Goal: Find specific page/section: Find specific page/section

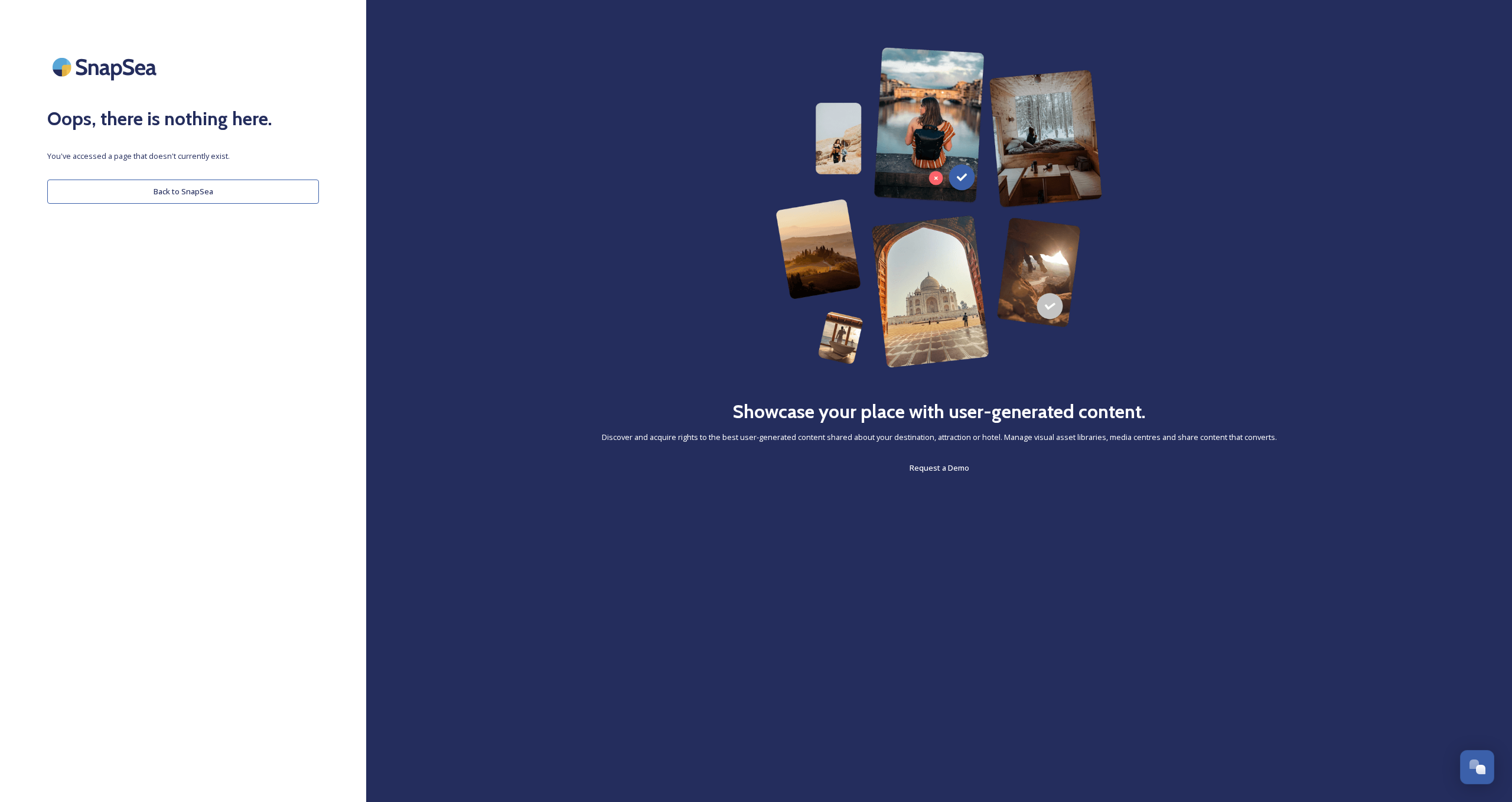
click at [171, 207] on div "Oops, there is nothing here. You've accessed a page that doesn't currently exis…" at bounding box center [183, 400] width 366 height 707
click at [172, 200] on button "Back to SnapSea" at bounding box center [183, 192] width 272 height 25
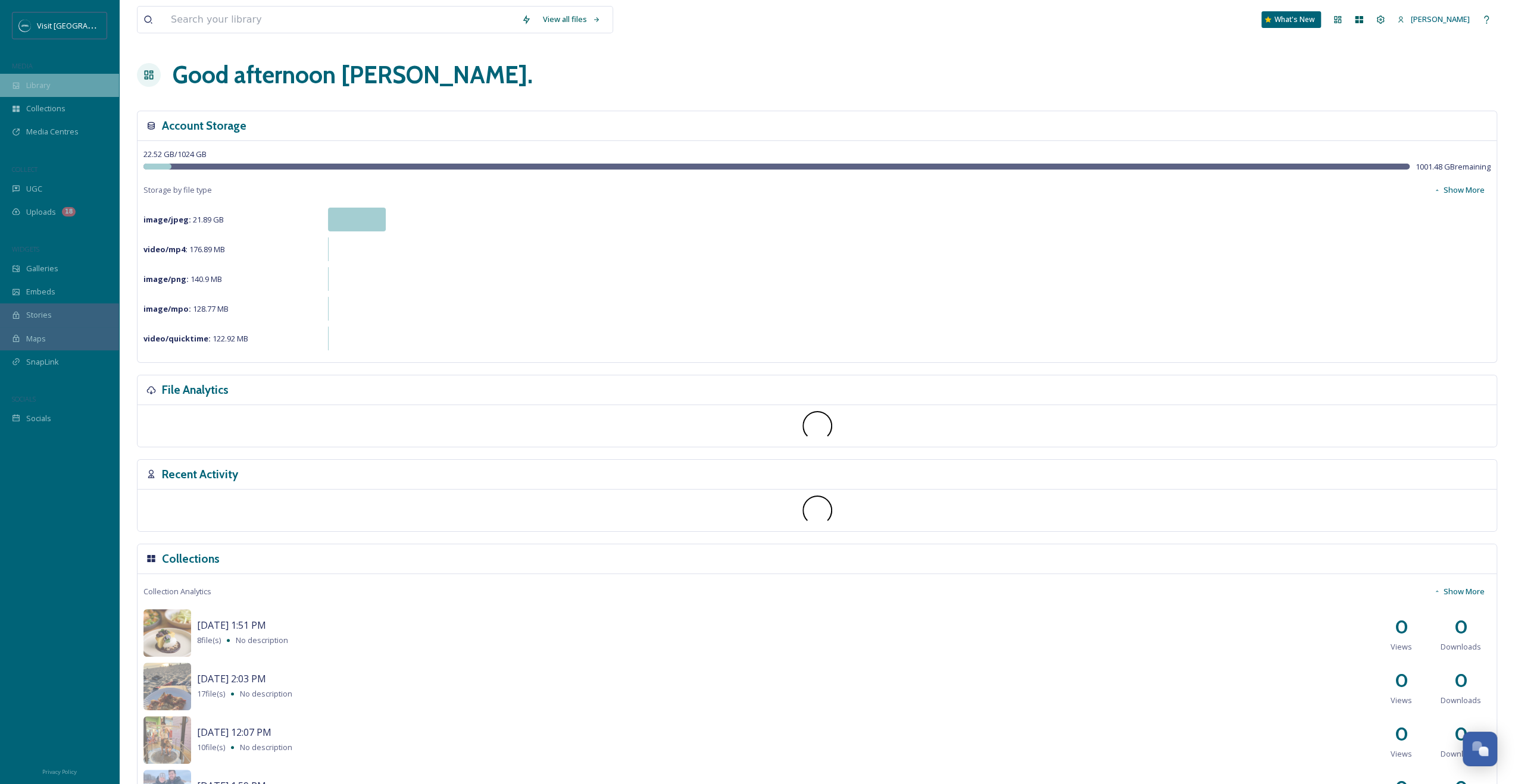
click at [56, 92] on div "Library" at bounding box center [60, 85] width 119 height 23
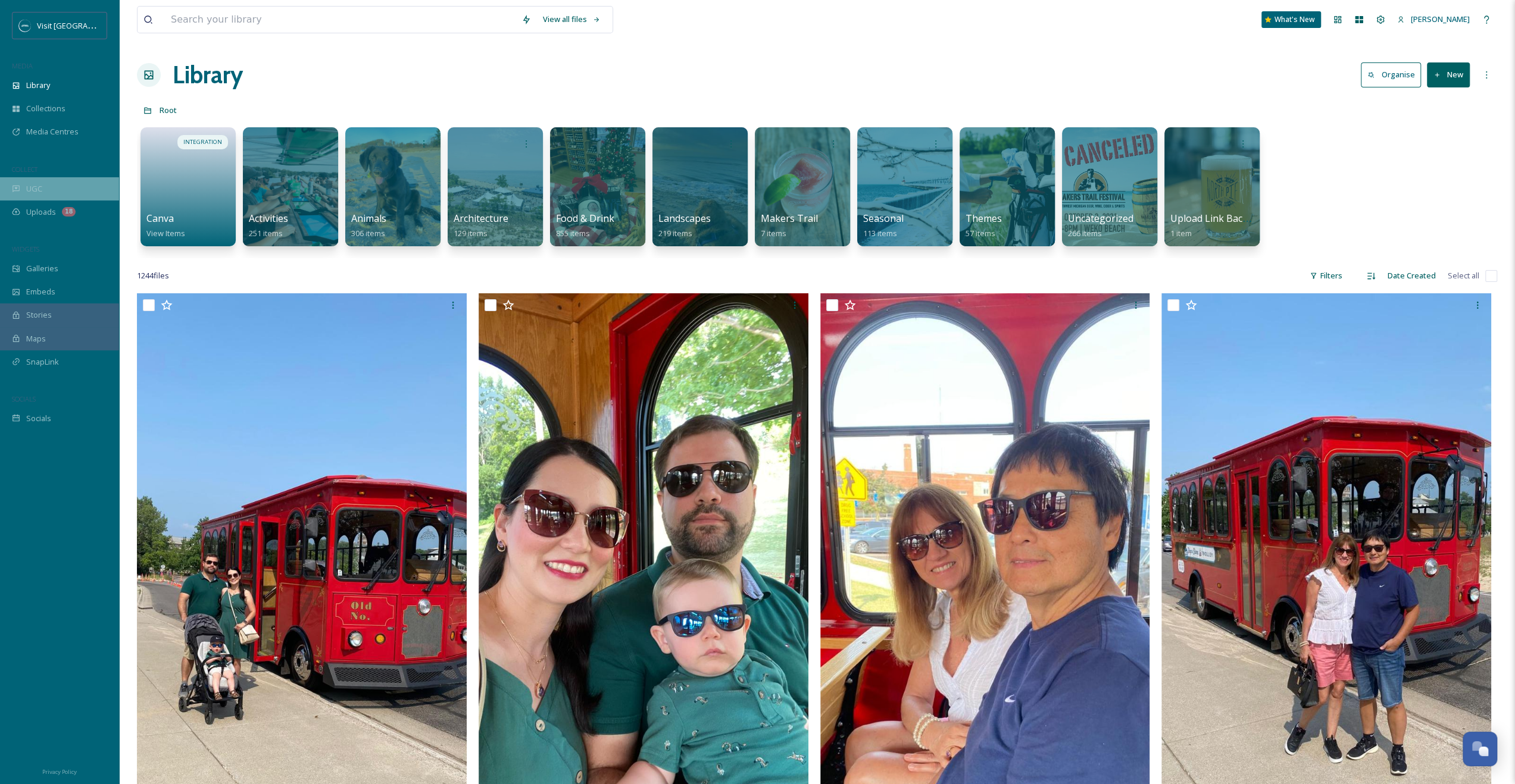
click at [58, 182] on div "UGC" at bounding box center [60, 189] width 119 height 23
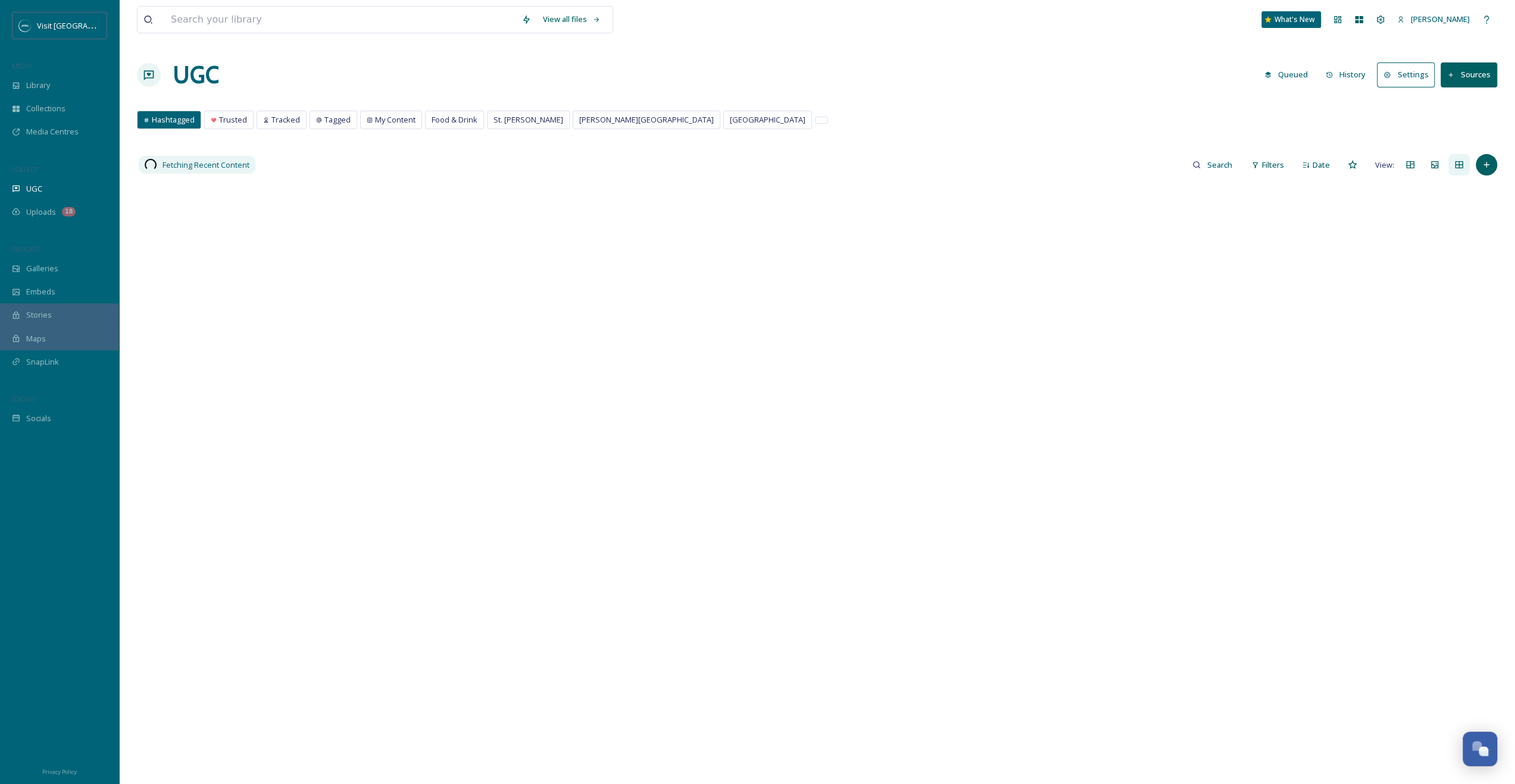
click at [224, 107] on div "View all files What's New [PERSON_NAME] UGC Queued History Settings Sources Has…" at bounding box center [817, 483] width 1396 height 967
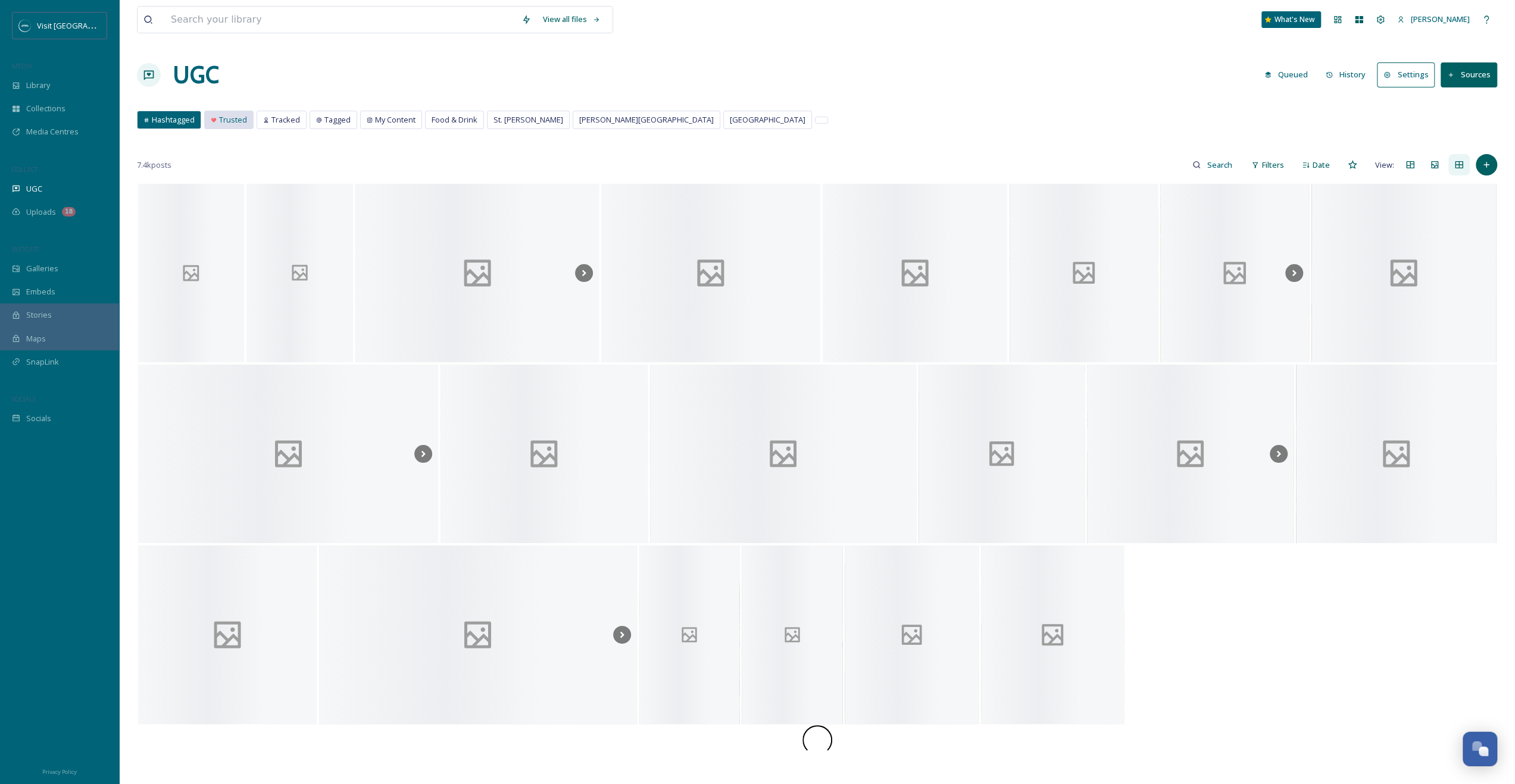
click at [221, 118] on span "Trusted" at bounding box center [233, 120] width 28 height 11
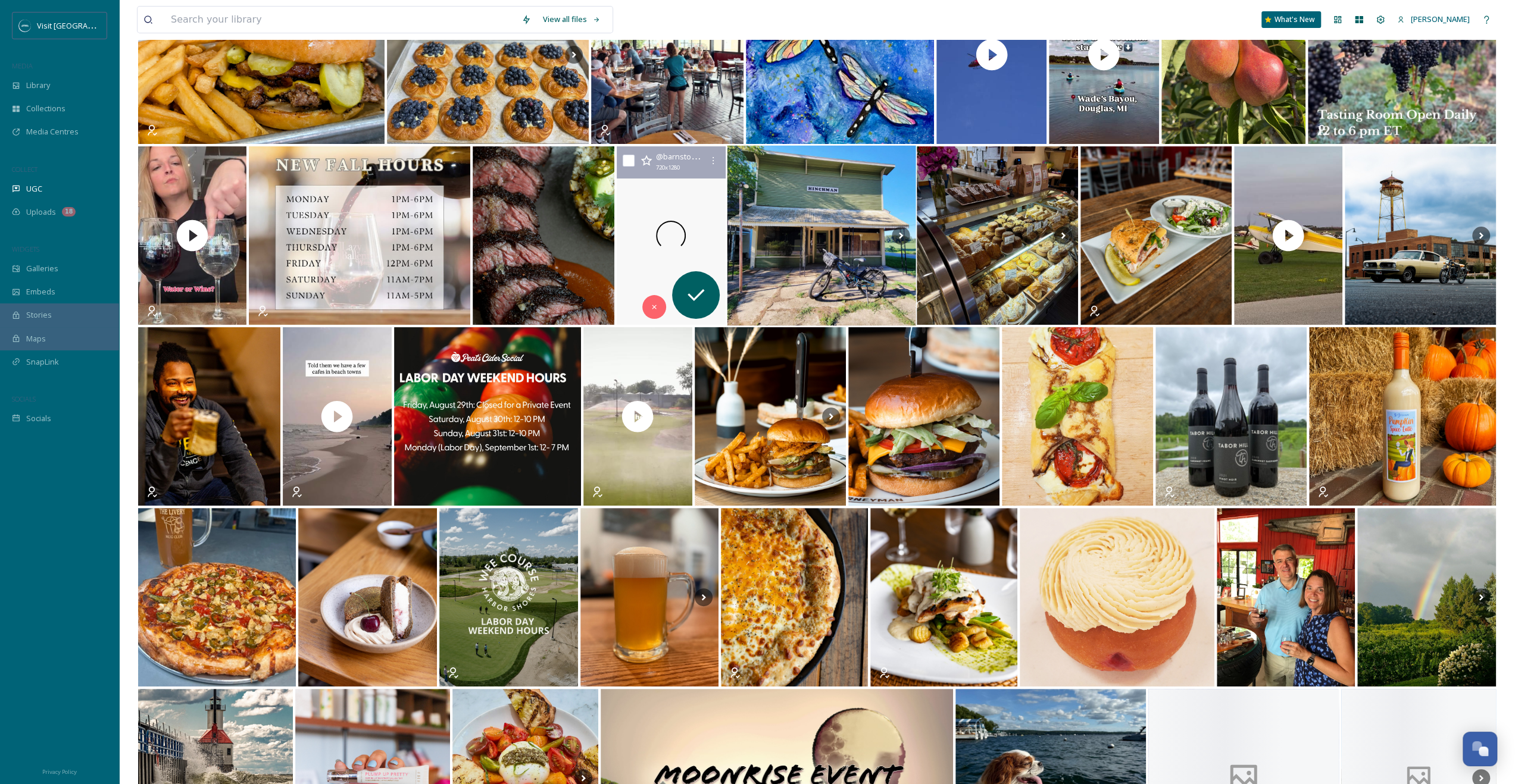
scroll to position [215, 0]
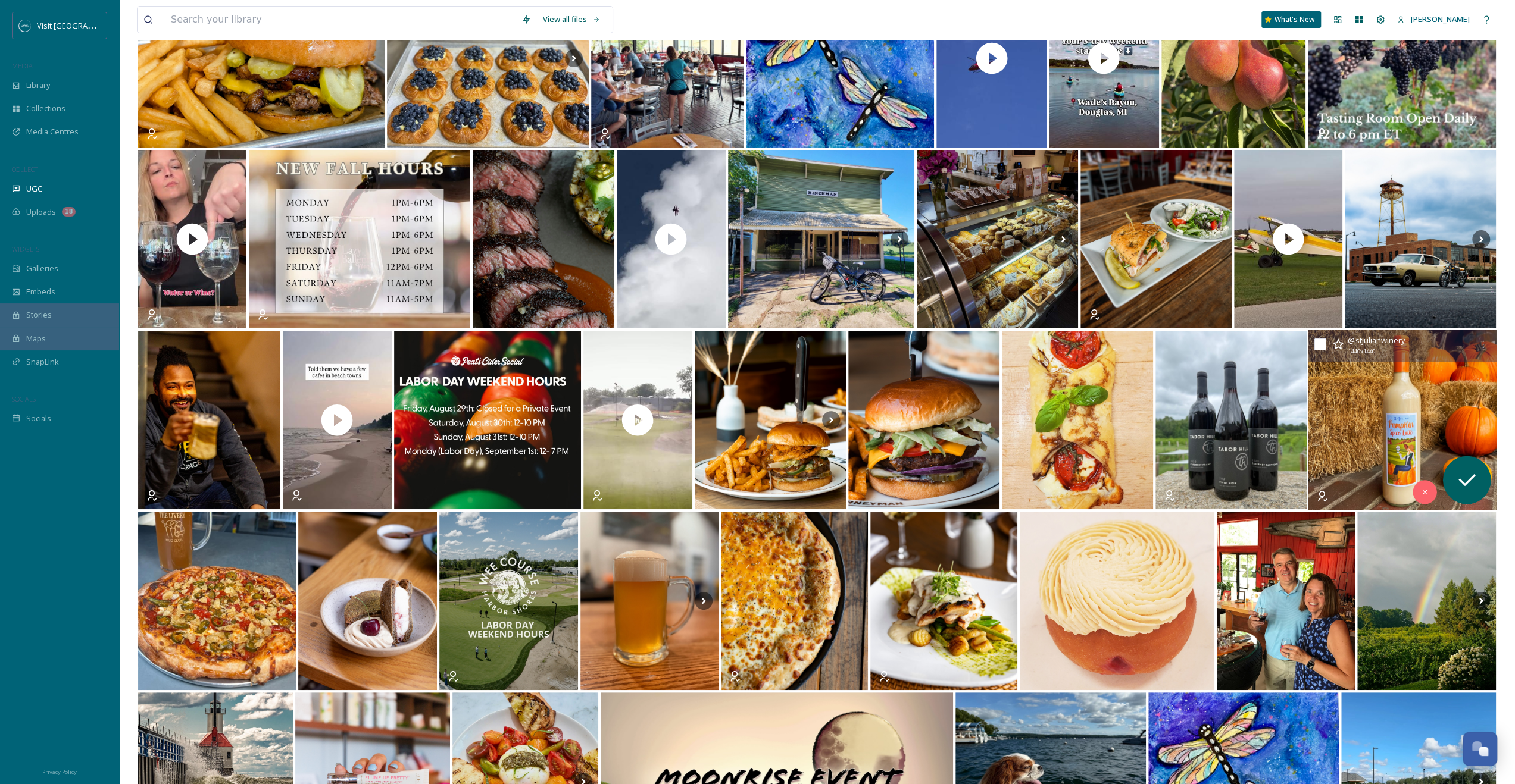
click at [858, 410] on img at bounding box center [1402, 420] width 189 height 180
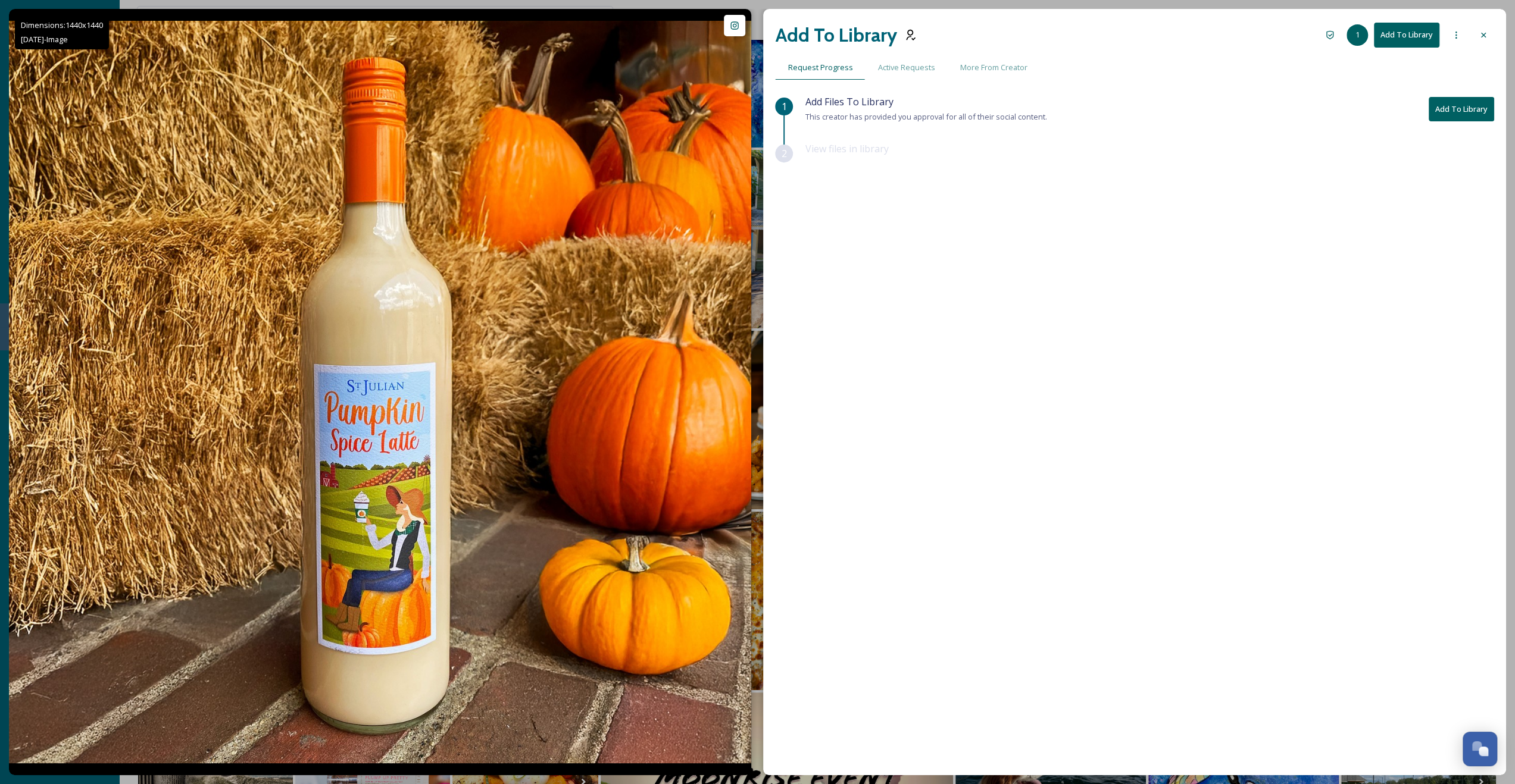
click at [858, 108] on button "Add To Library" at bounding box center [1461, 109] width 65 height 25
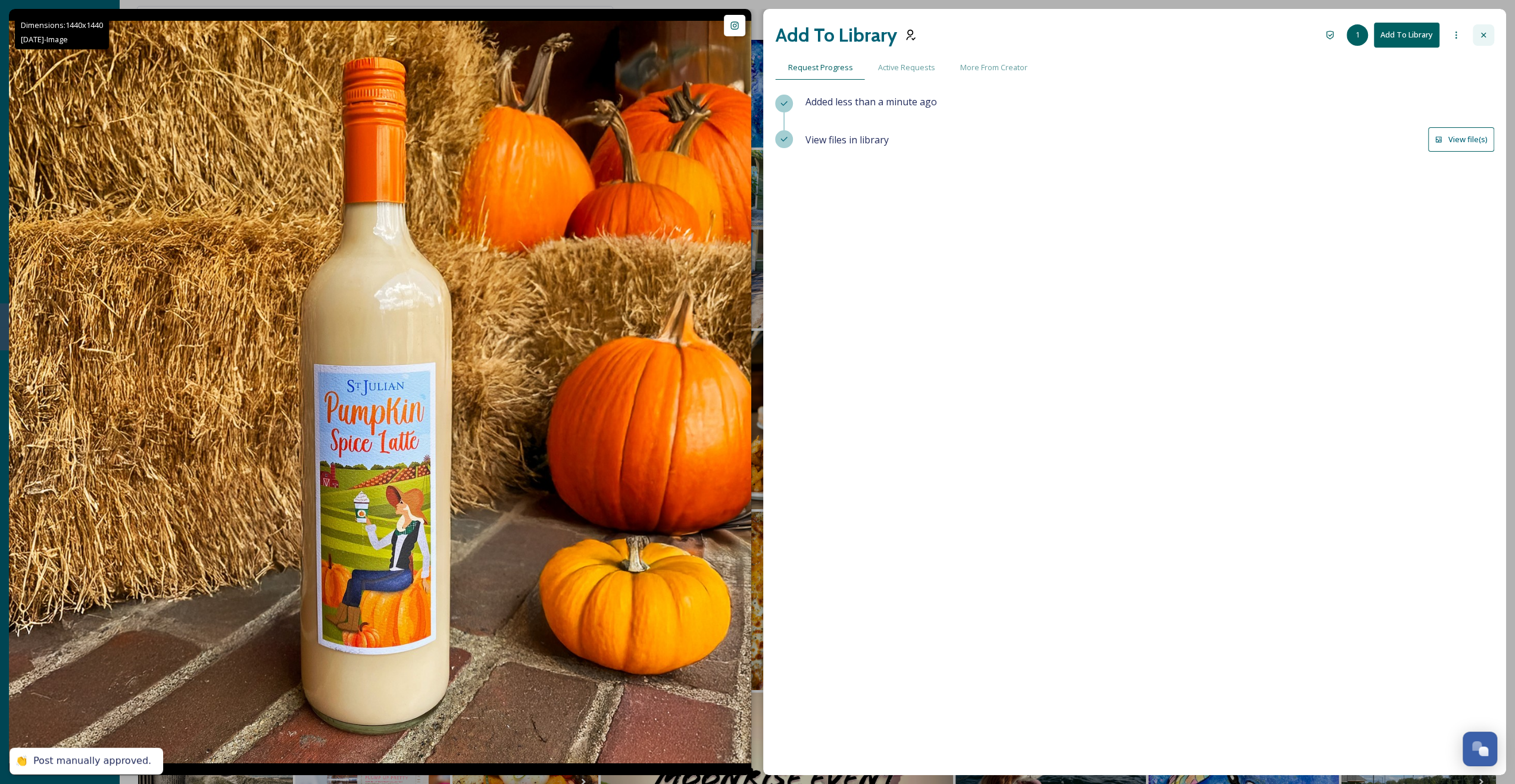
click at [858, 37] on icon at bounding box center [1483, 35] width 10 height 9
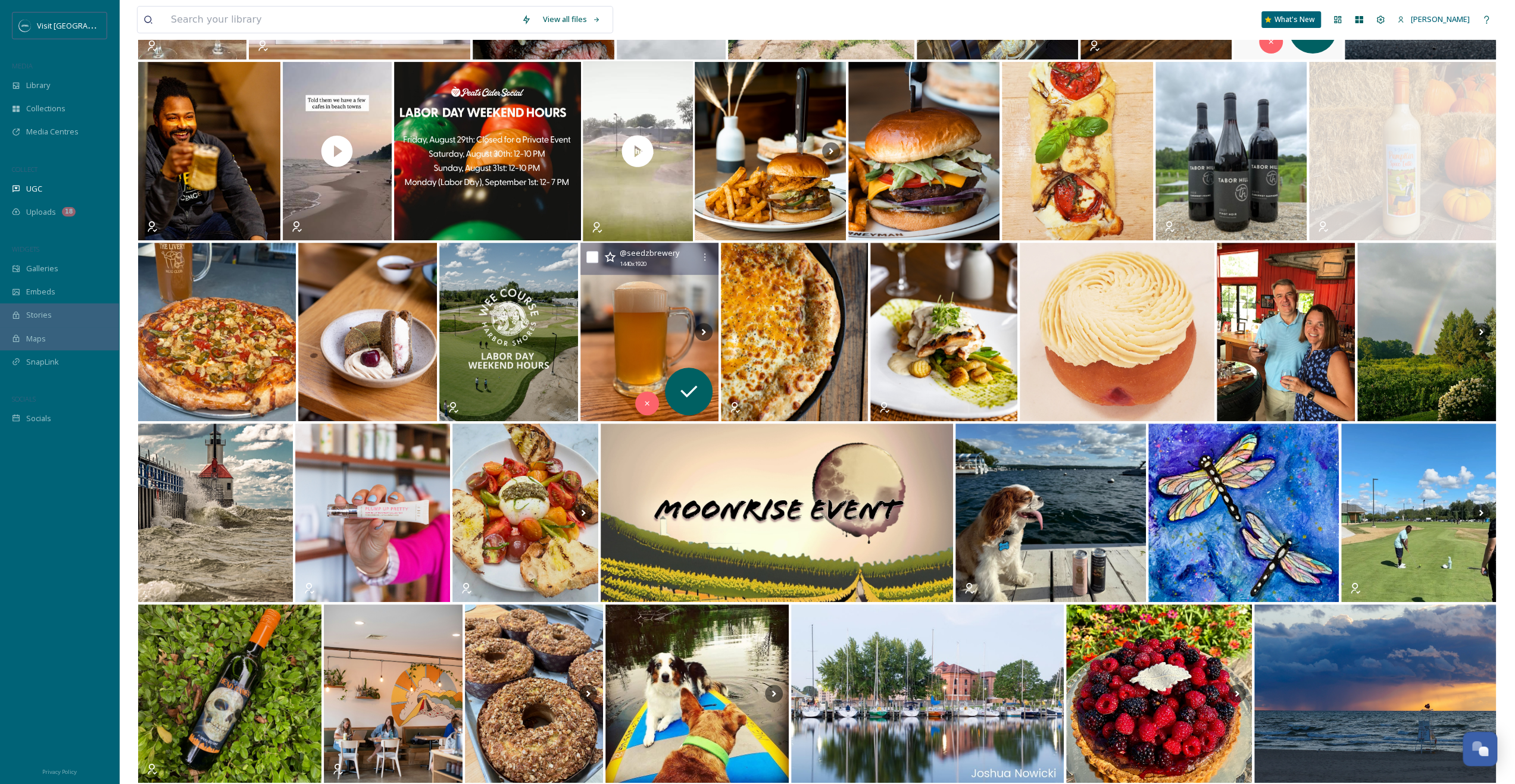
scroll to position [572, 0]
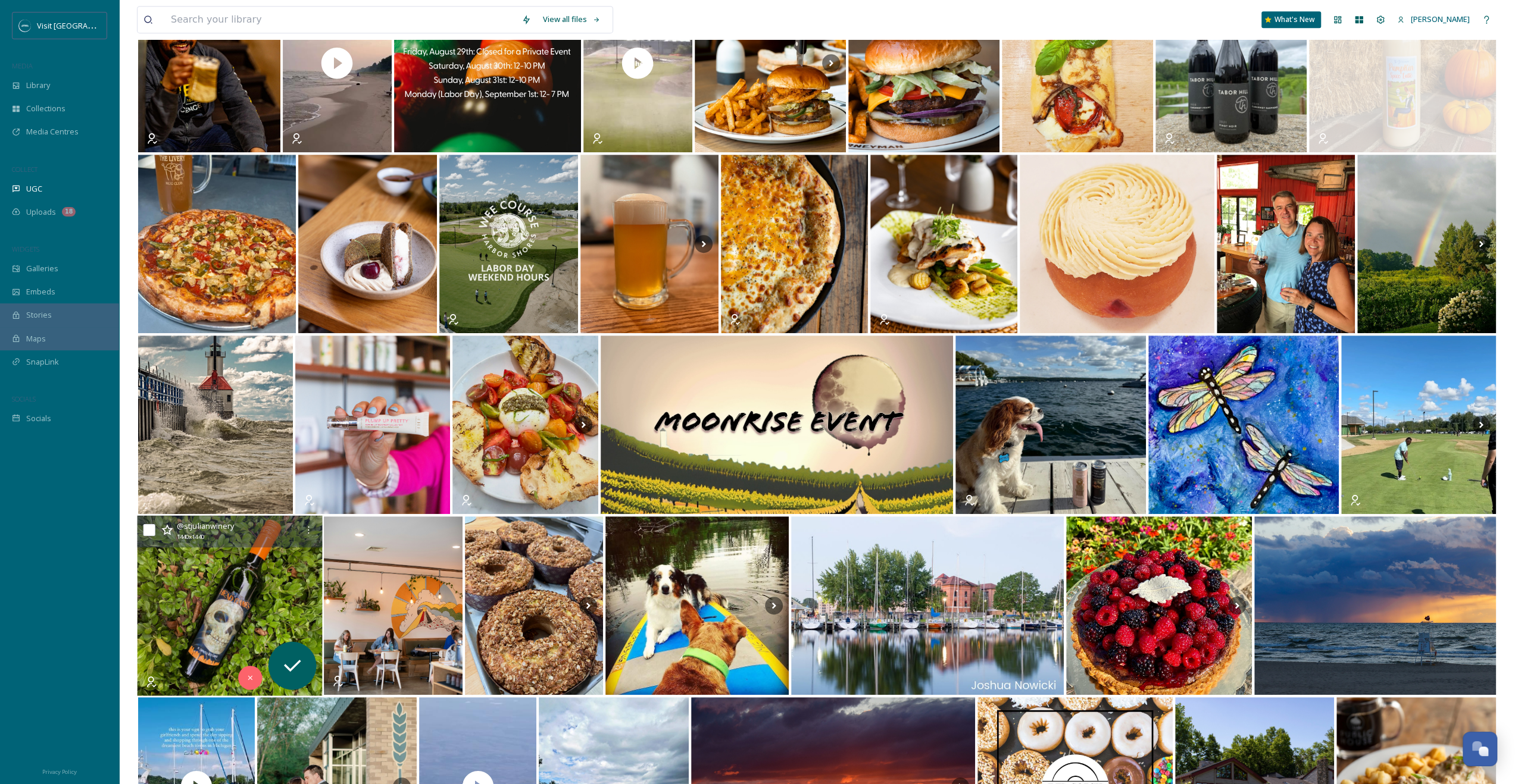
click at [183, 565] on img at bounding box center [229, 606] width 185 height 180
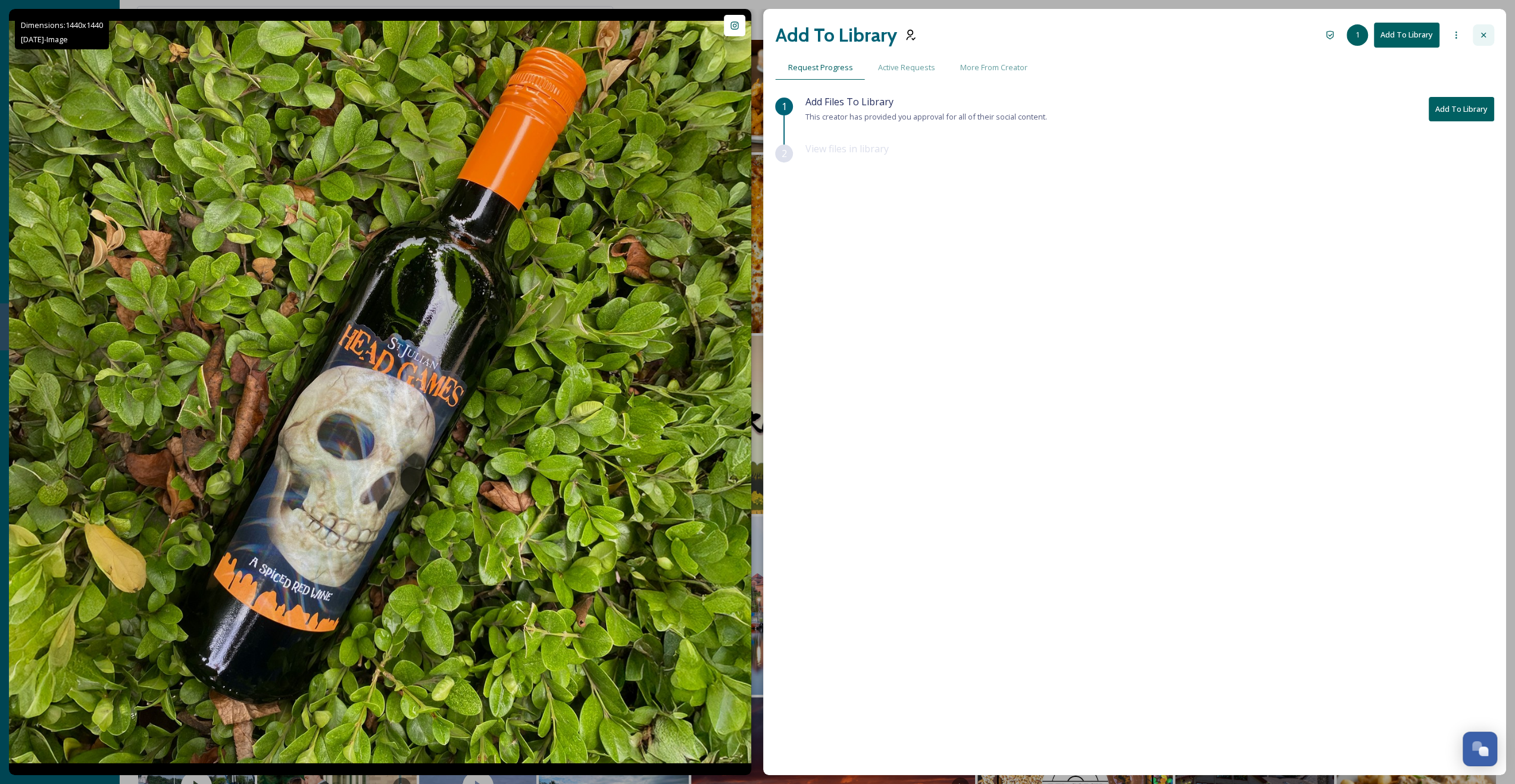
click at [858, 34] on div at bounding box center [1483, 35] width 22 height 22
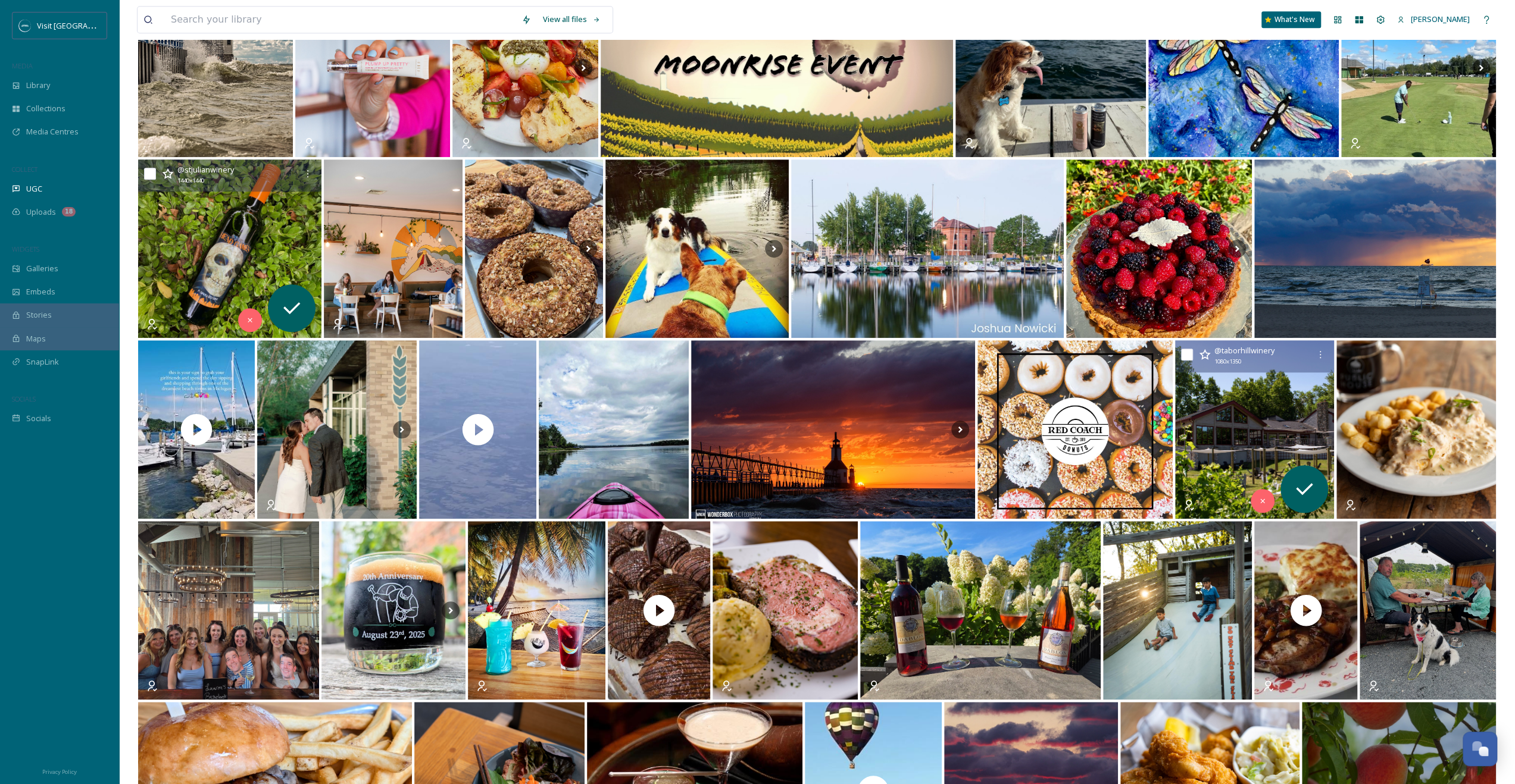
scroll to position [1107, 0]
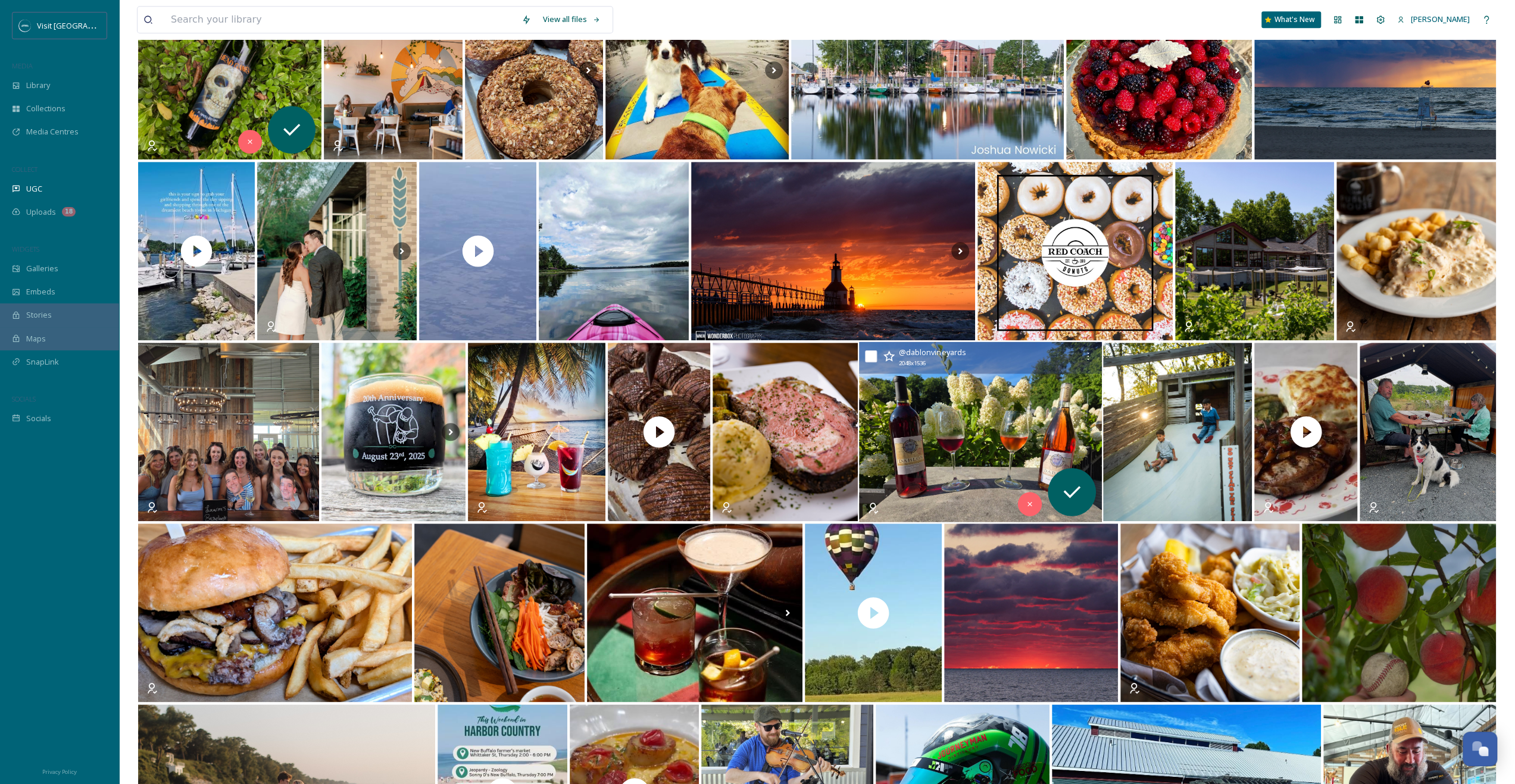
click at [858, 375] on img at bounding box center [980, 432] width 243 height 180
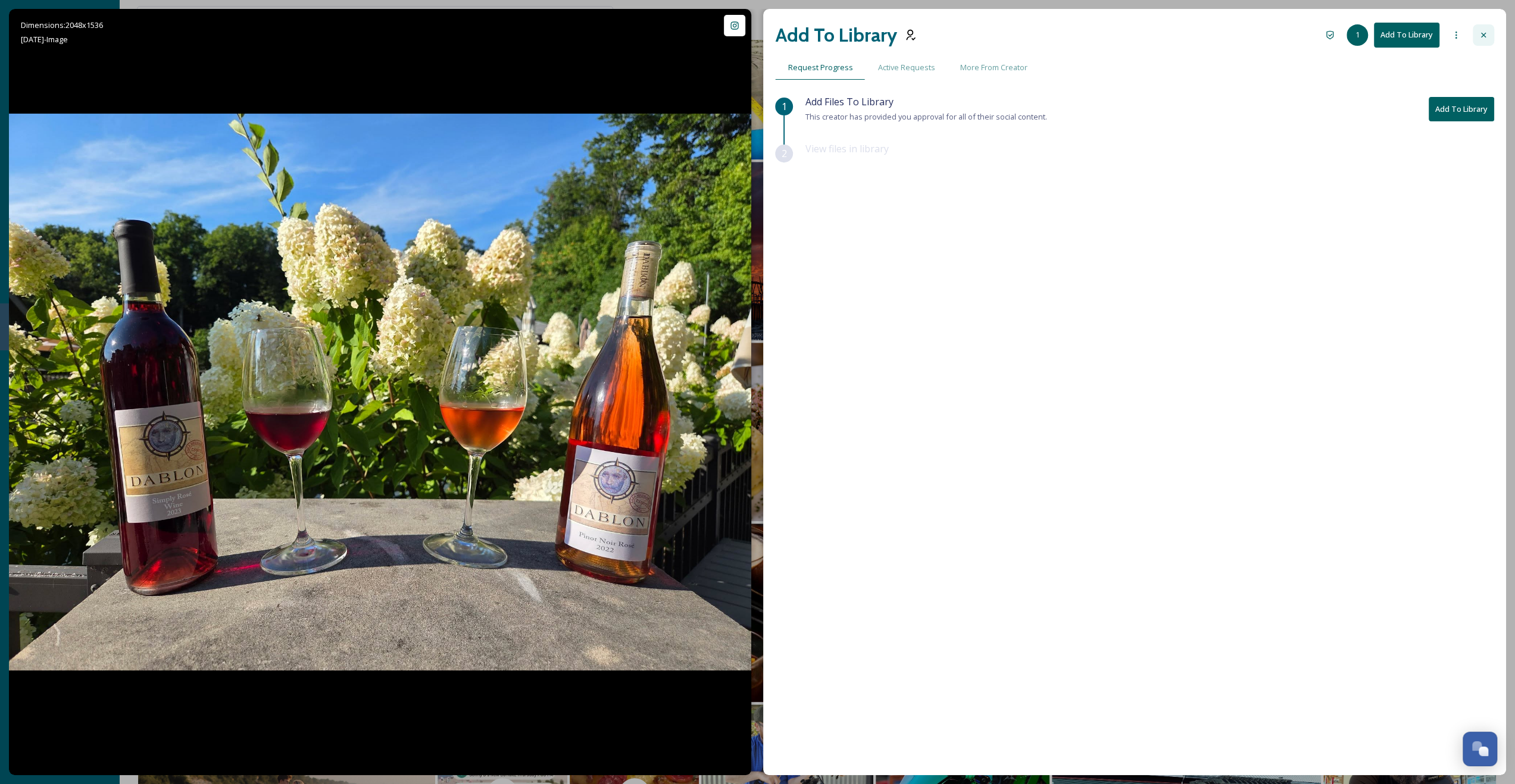
drag, startPoint x: 1480, startPoint y: 34, endPoint x: 1290, endPoint y: 186, distance: 243.3
click at [858, 34] on icon at bounding box center [1483, 35] width 10 height 9
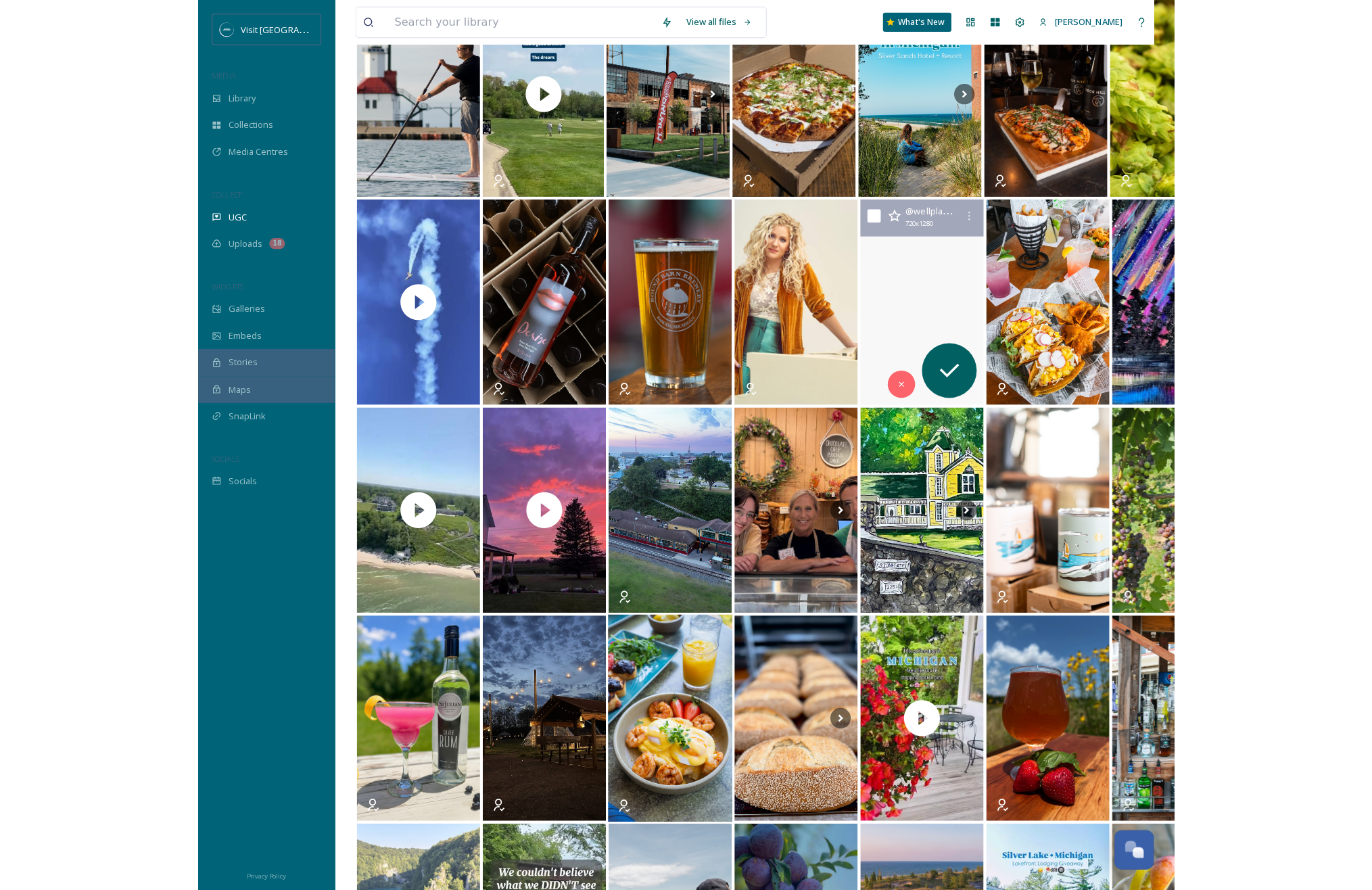
scroll to position [2544, 0]
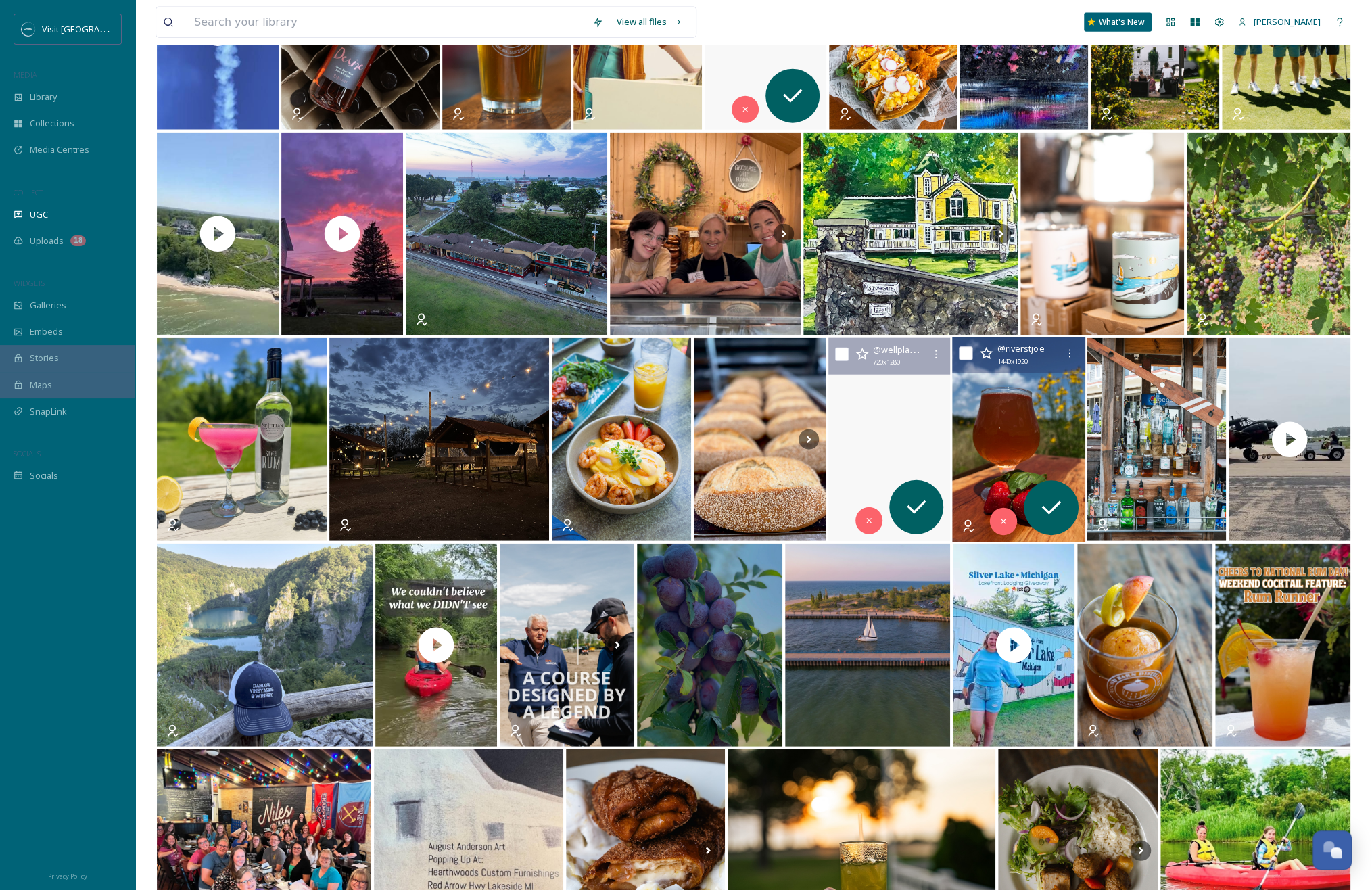
click at [975, 454] on img at bounding box center [1019, 440] width 133 height 205
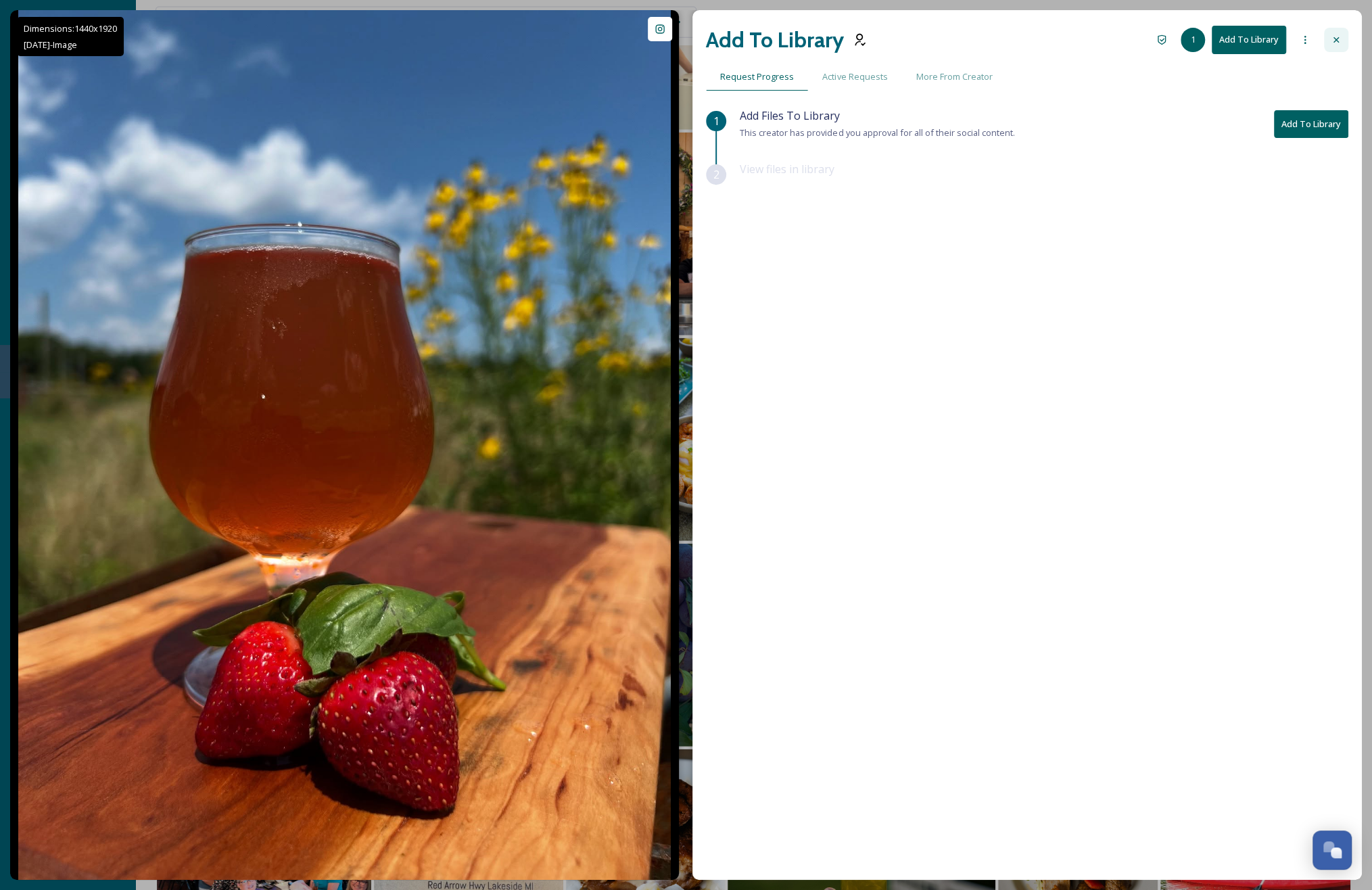
click at [975, 44] on icon at bounding box center [1336, 40] width 11 height 11
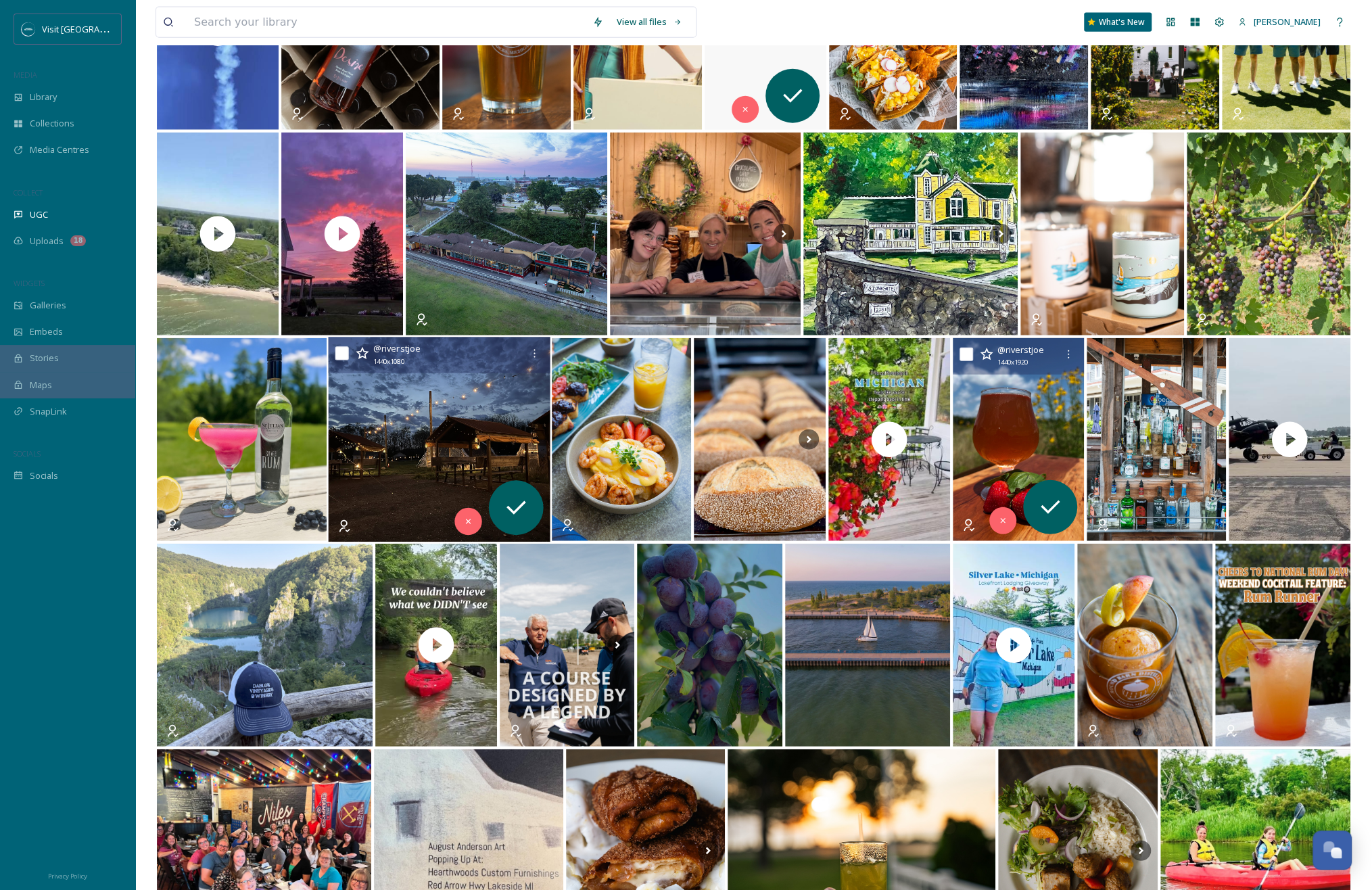
click at [387, 420] on img at bounding box center [439, 440] width 222 height 205
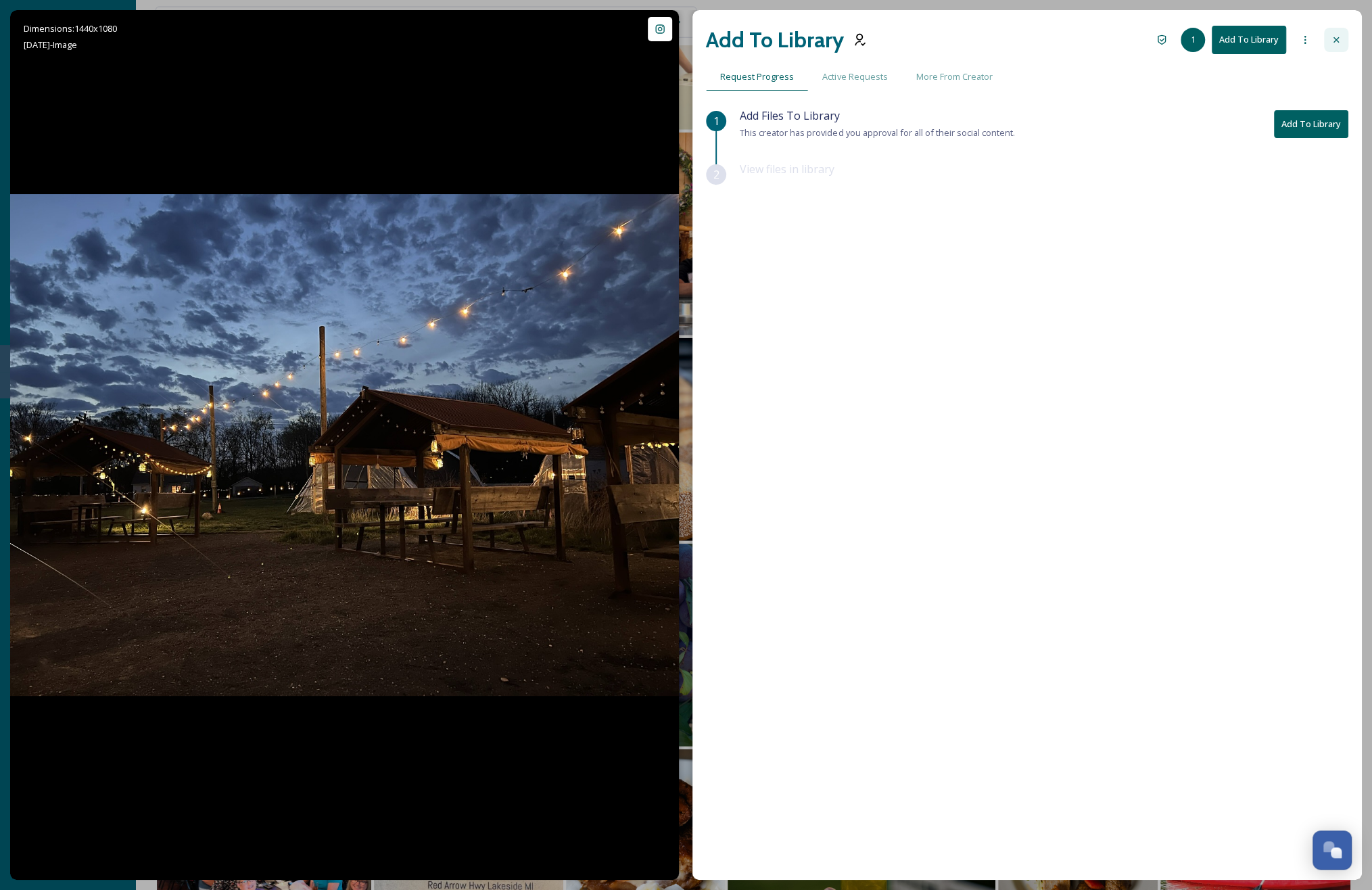
click at [975, 43] on div at bounding box center [1336, 40] width 24 height 24
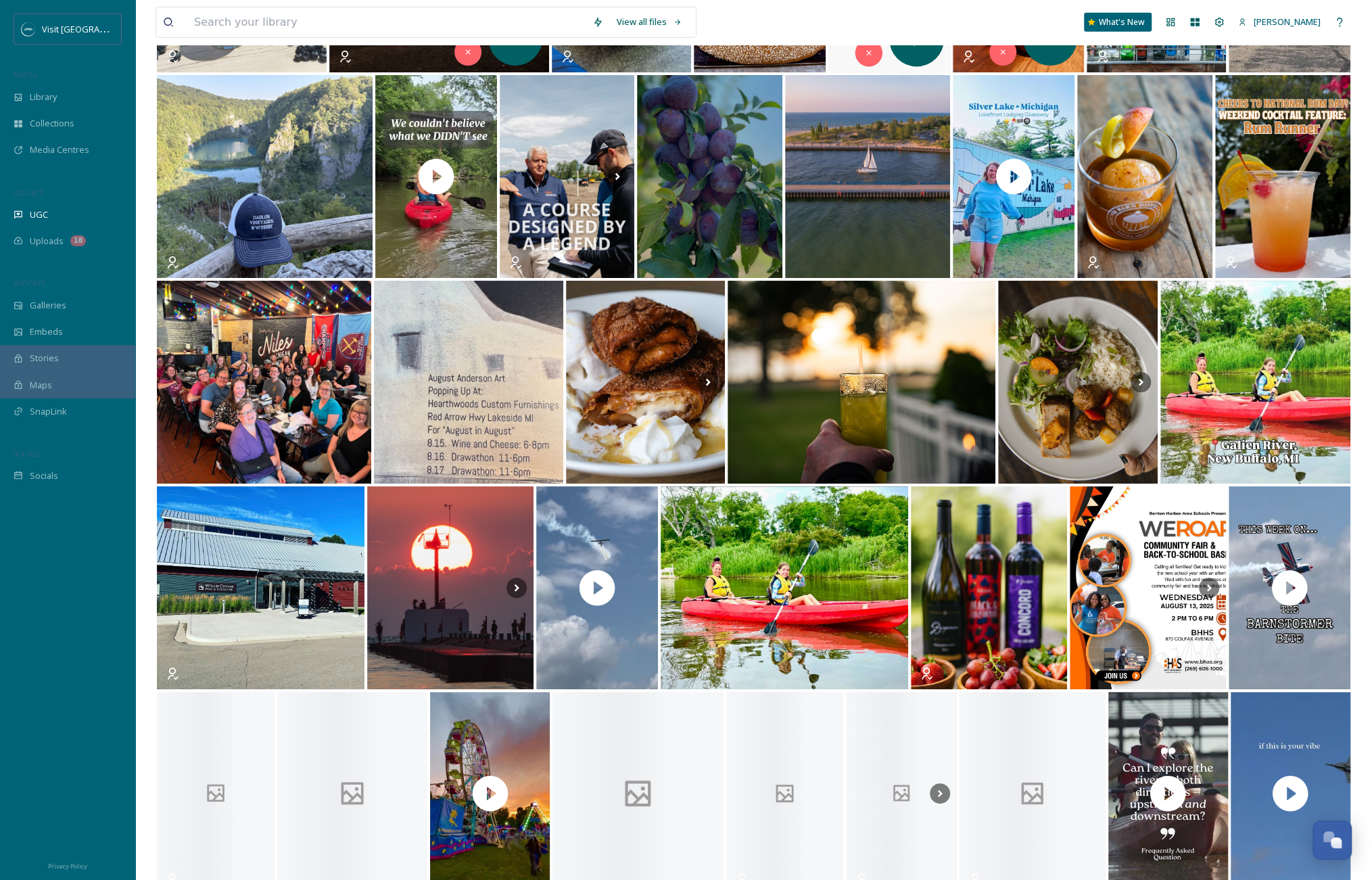
scroll to position [3018, 0]
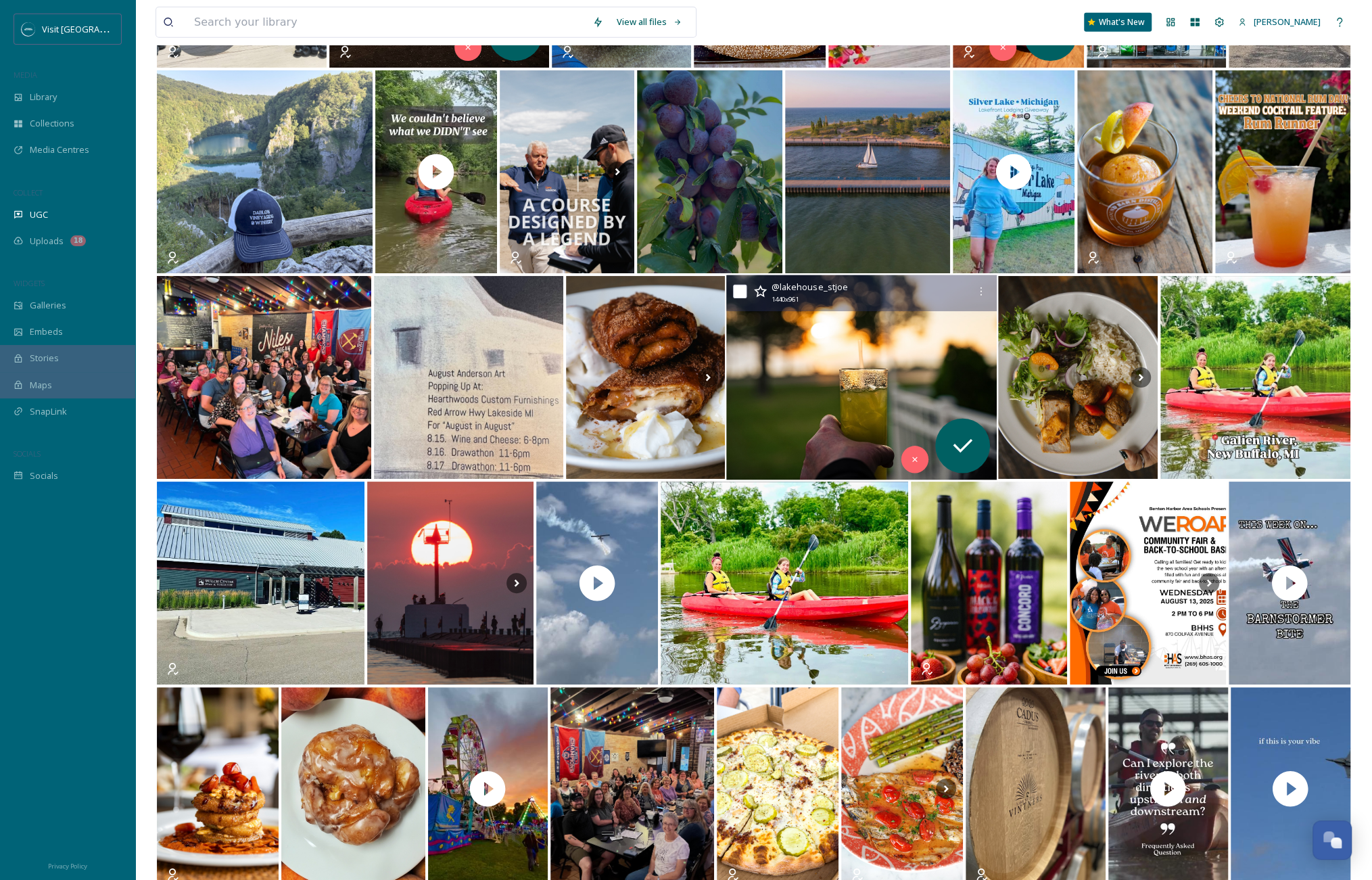
click at [872, 405] on img at bounding box center [862, 377] width 271 height 205
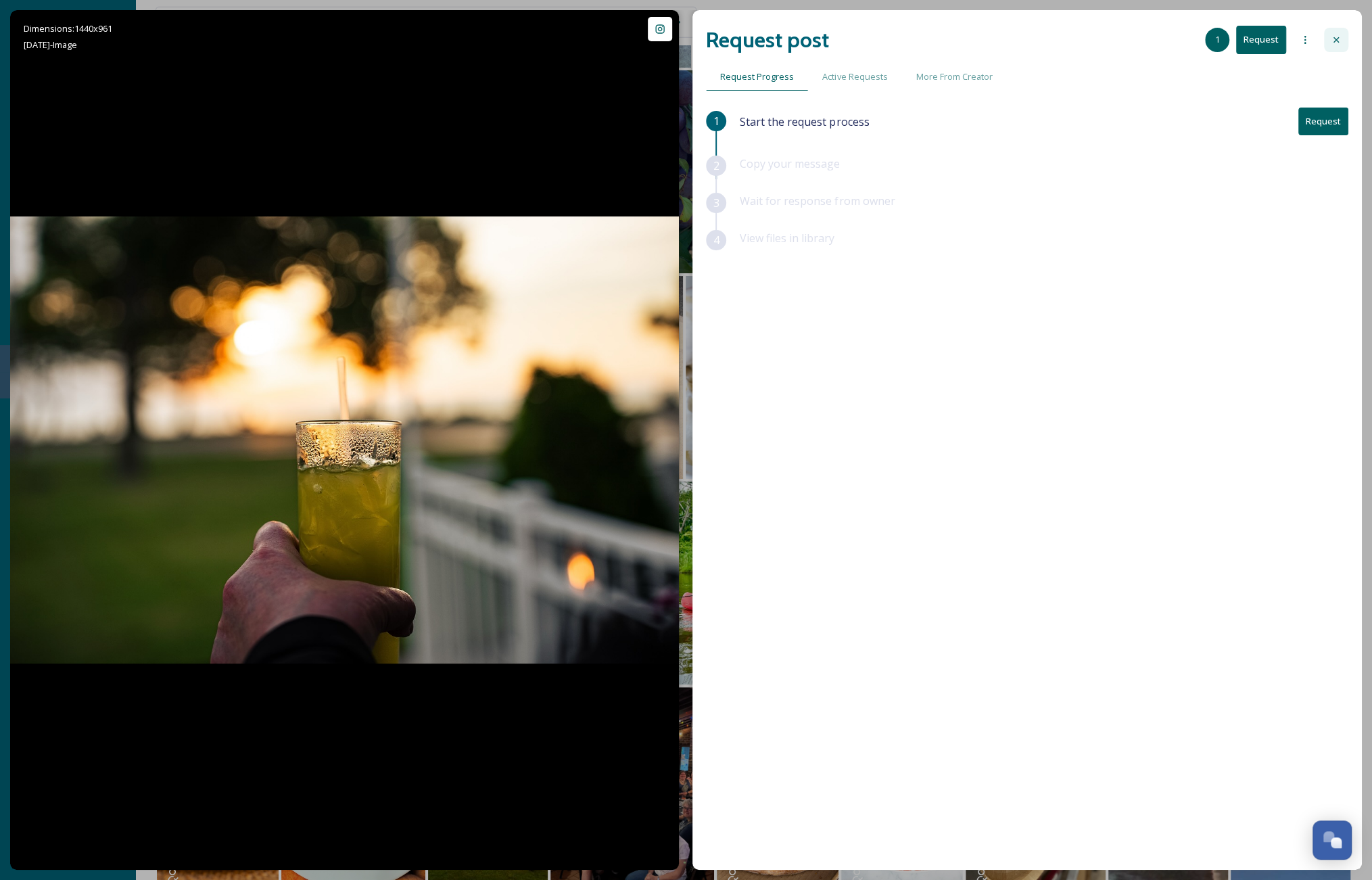
click at [975, 39] on icon at bounding box center [1336, 40] width 11 height 11
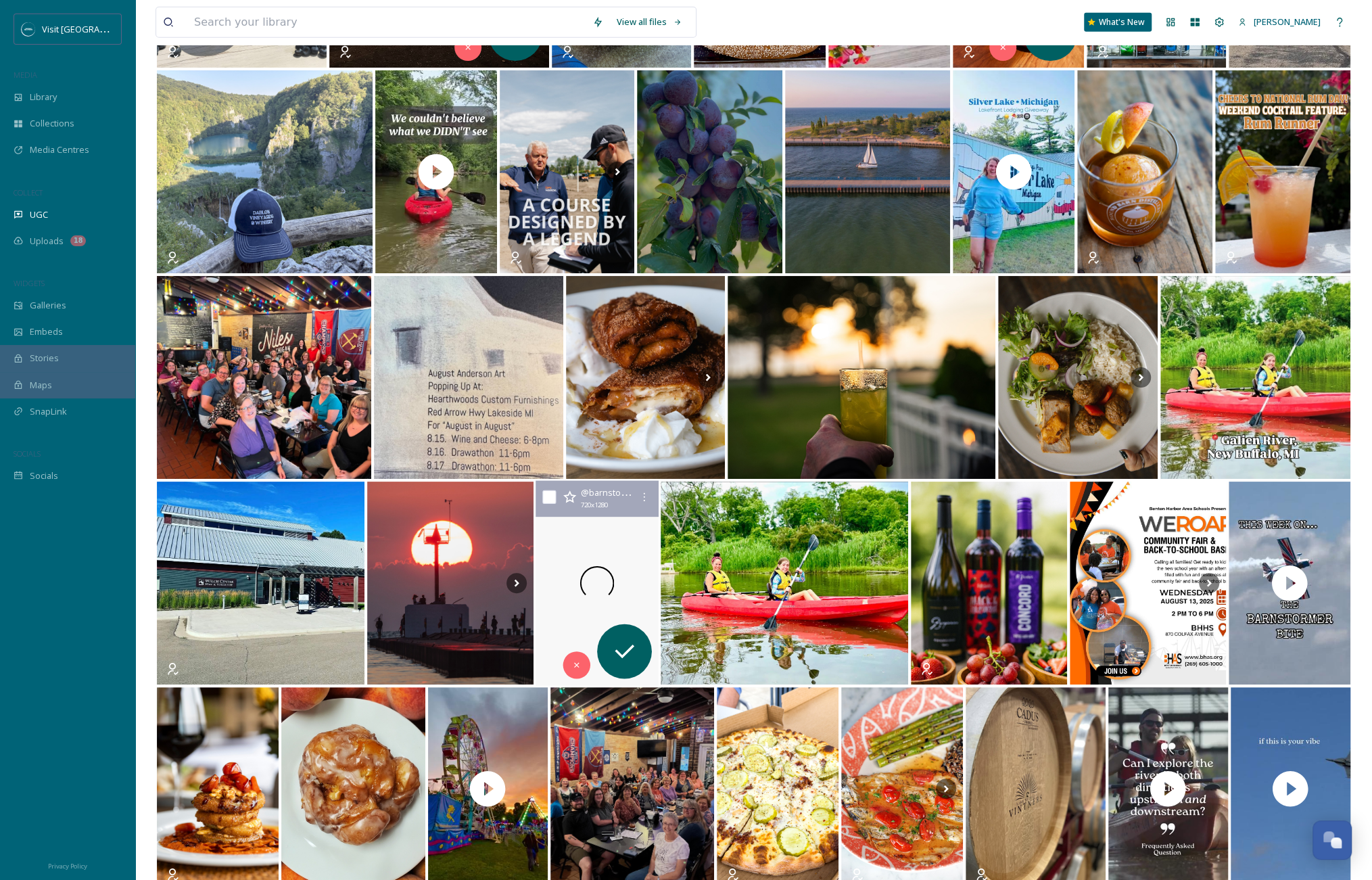
scroll to position [3424, 0]
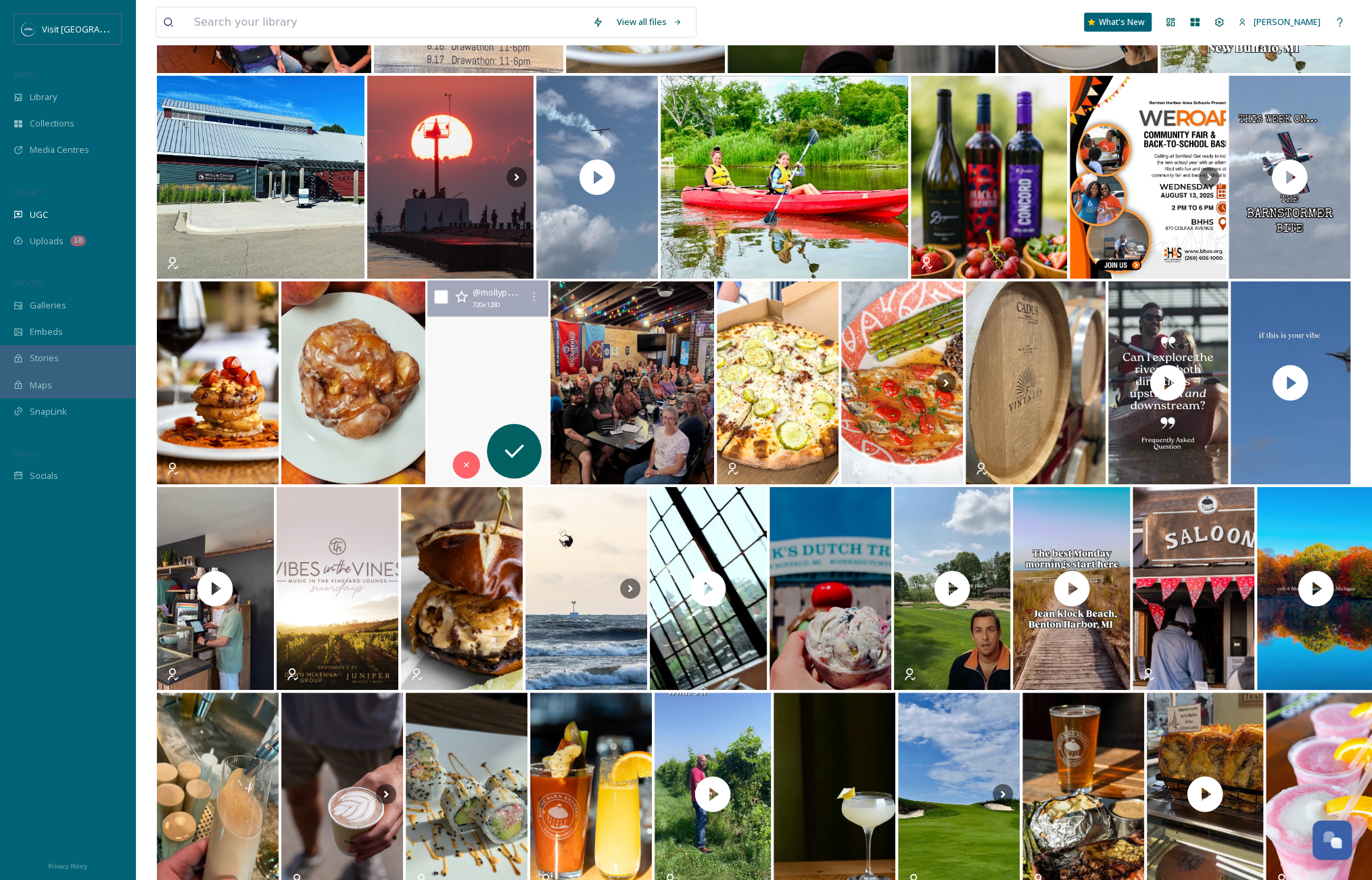
click at [477, 366] on video "BCYF ~ 8.12.2025 🎡 #bcyf #bcyf2025 #4H" at bounding box center [488, 383] width 123 height 205
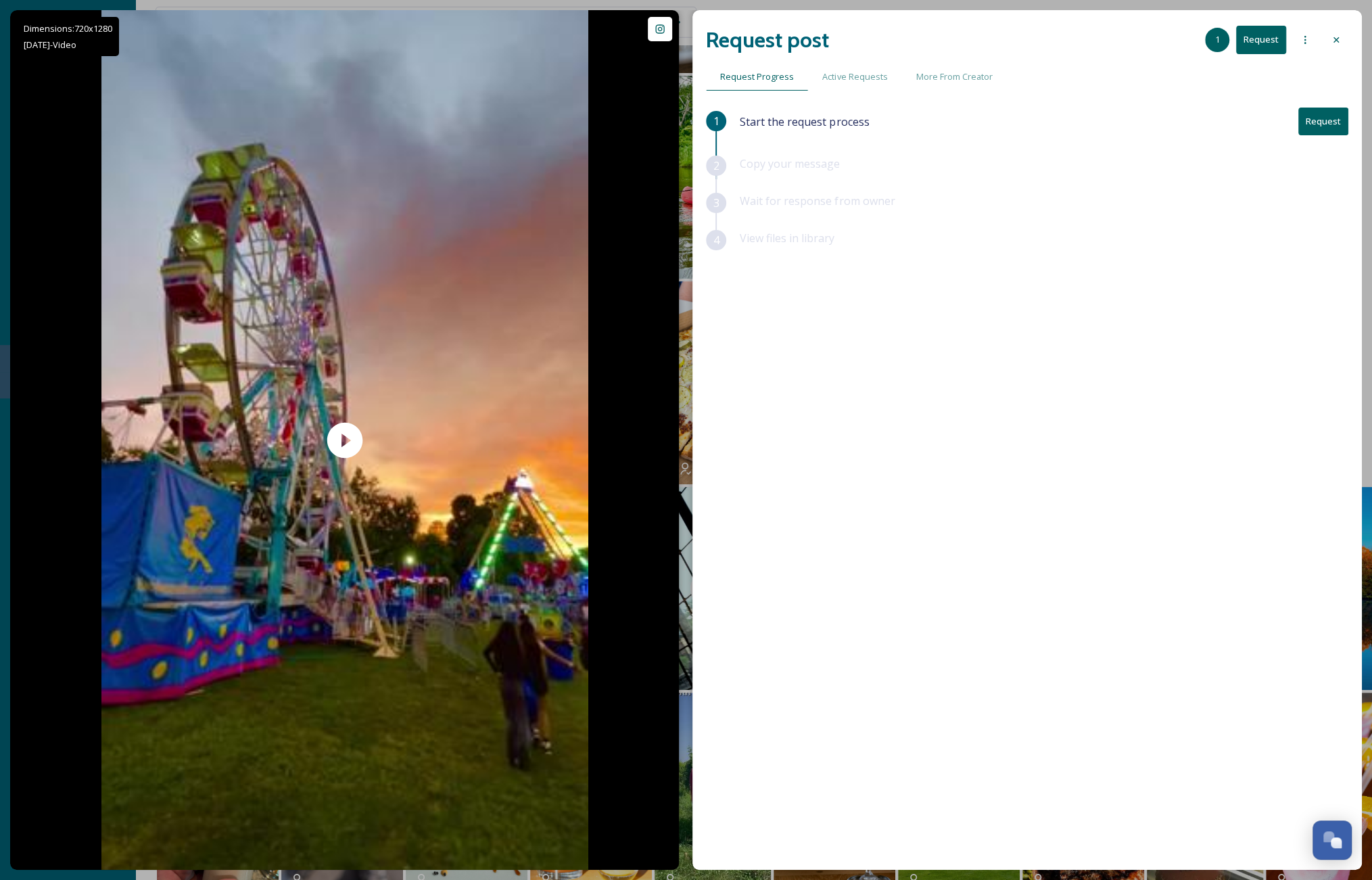
click at [975, 42] on icon at bounding box center [1336, 40] width 11 height 11
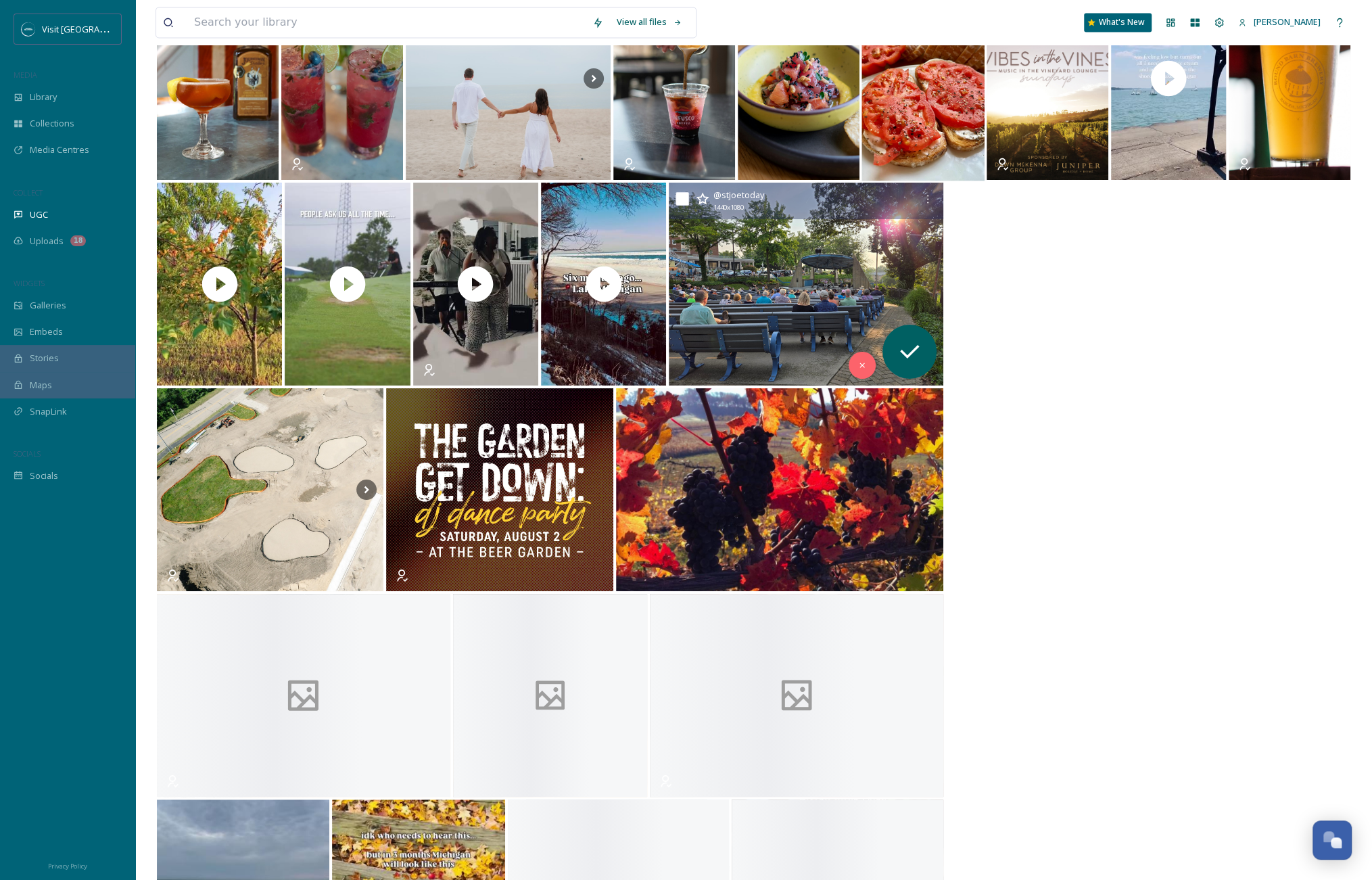
scroll to position [5995, 0]
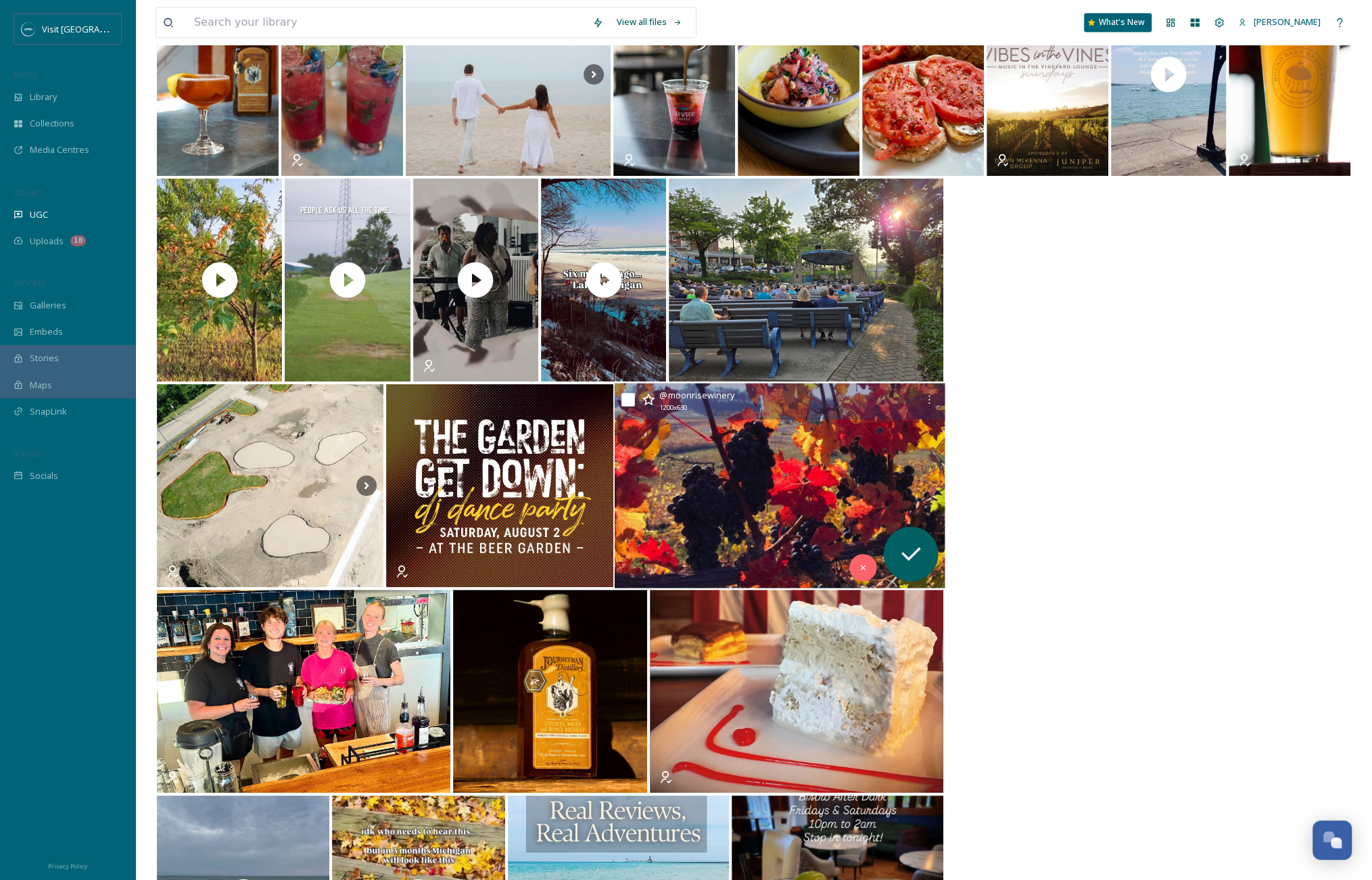
click at [821, 494] on img at bounding box center [779, 486] width 330 height 205
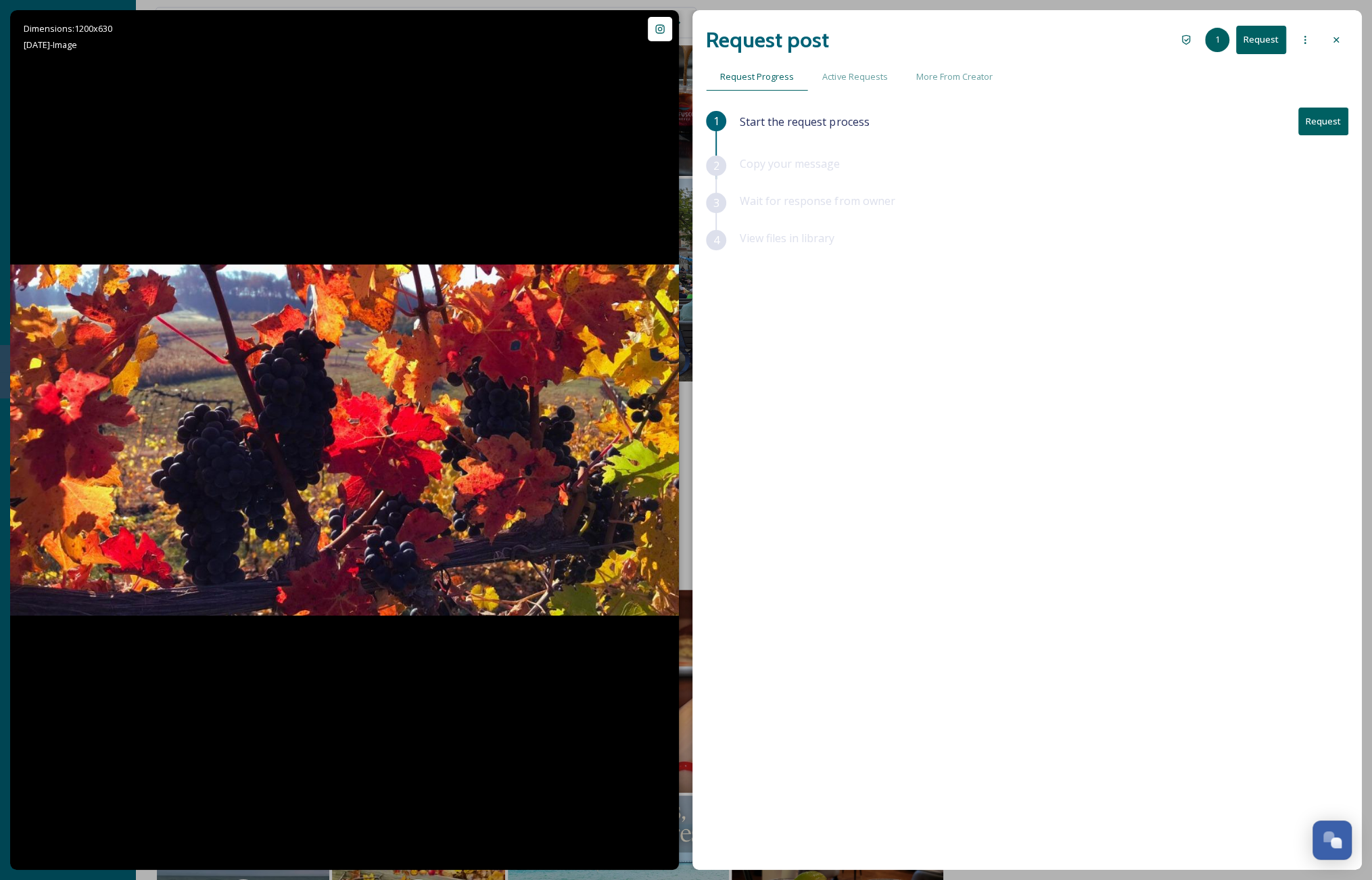
click at [975, 40] on div "Request post 1 Request" at bounding box center [1027, 40] width 643 height 32
click at [975, 41] on div at bounding box center [1336, 40] width 24 height 24
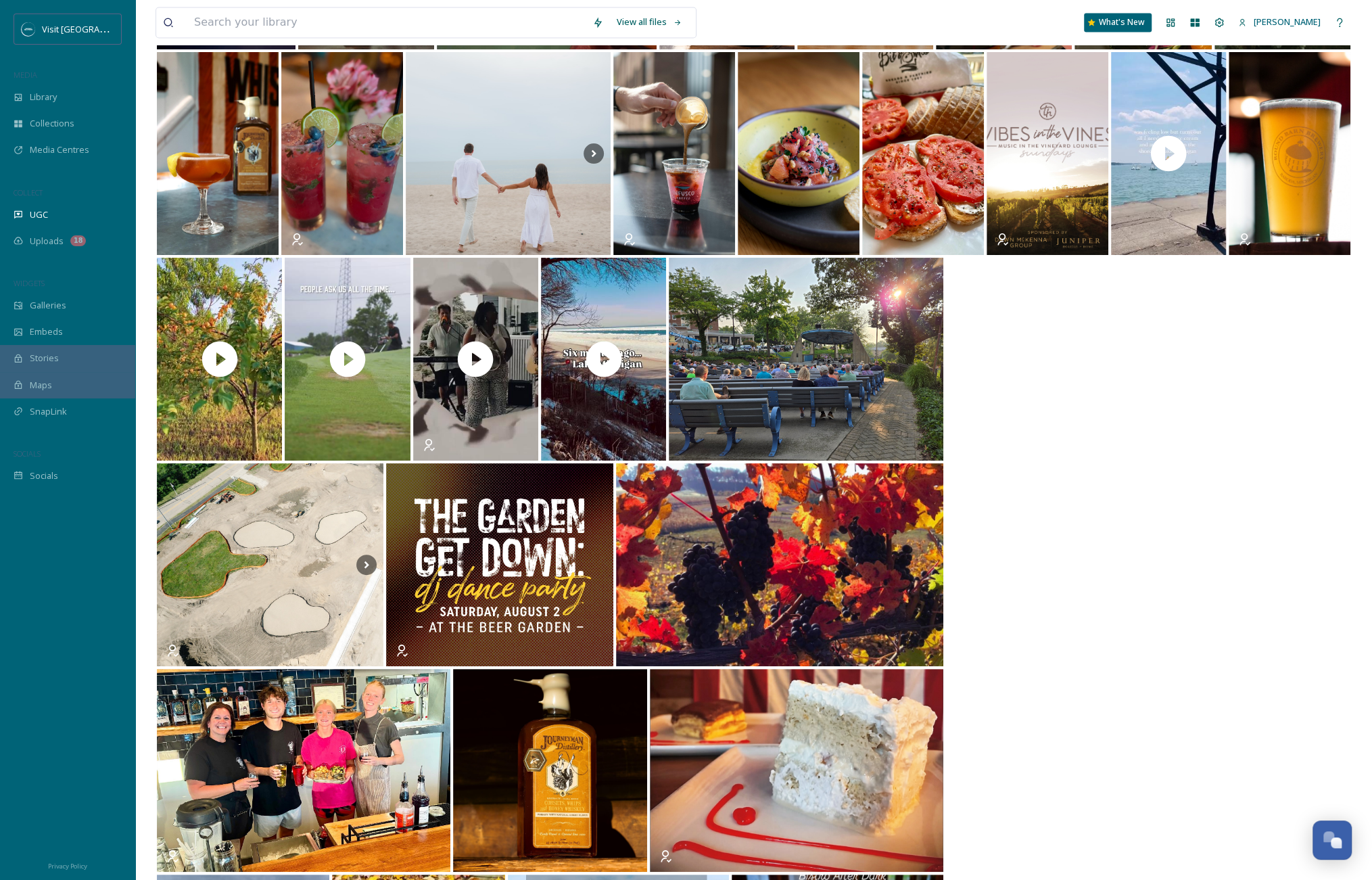
scroll to position [5454, 0]
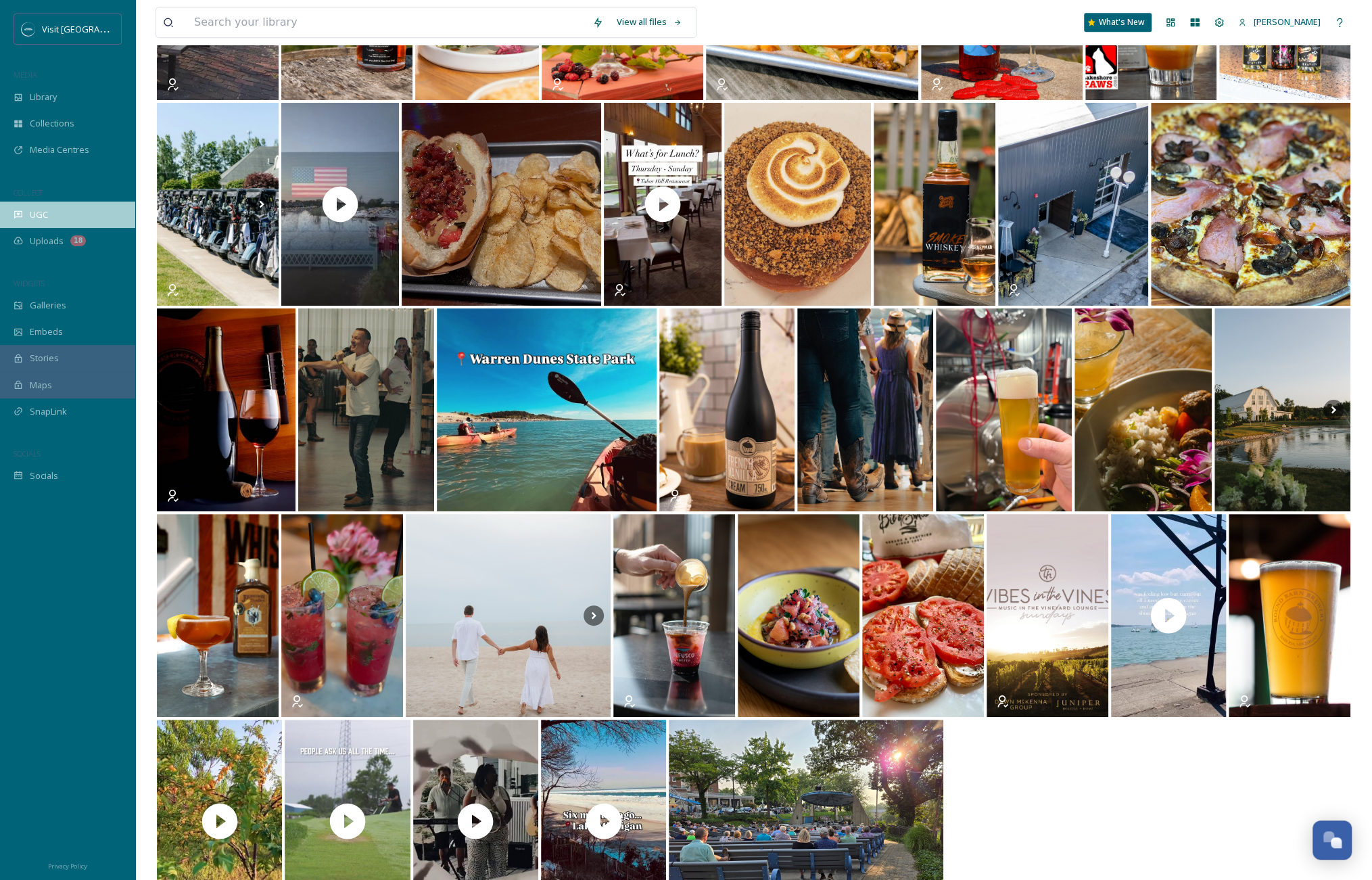
click at [67, 203] on div "UGC" at bounding box center [68, 215] width 135 height 27
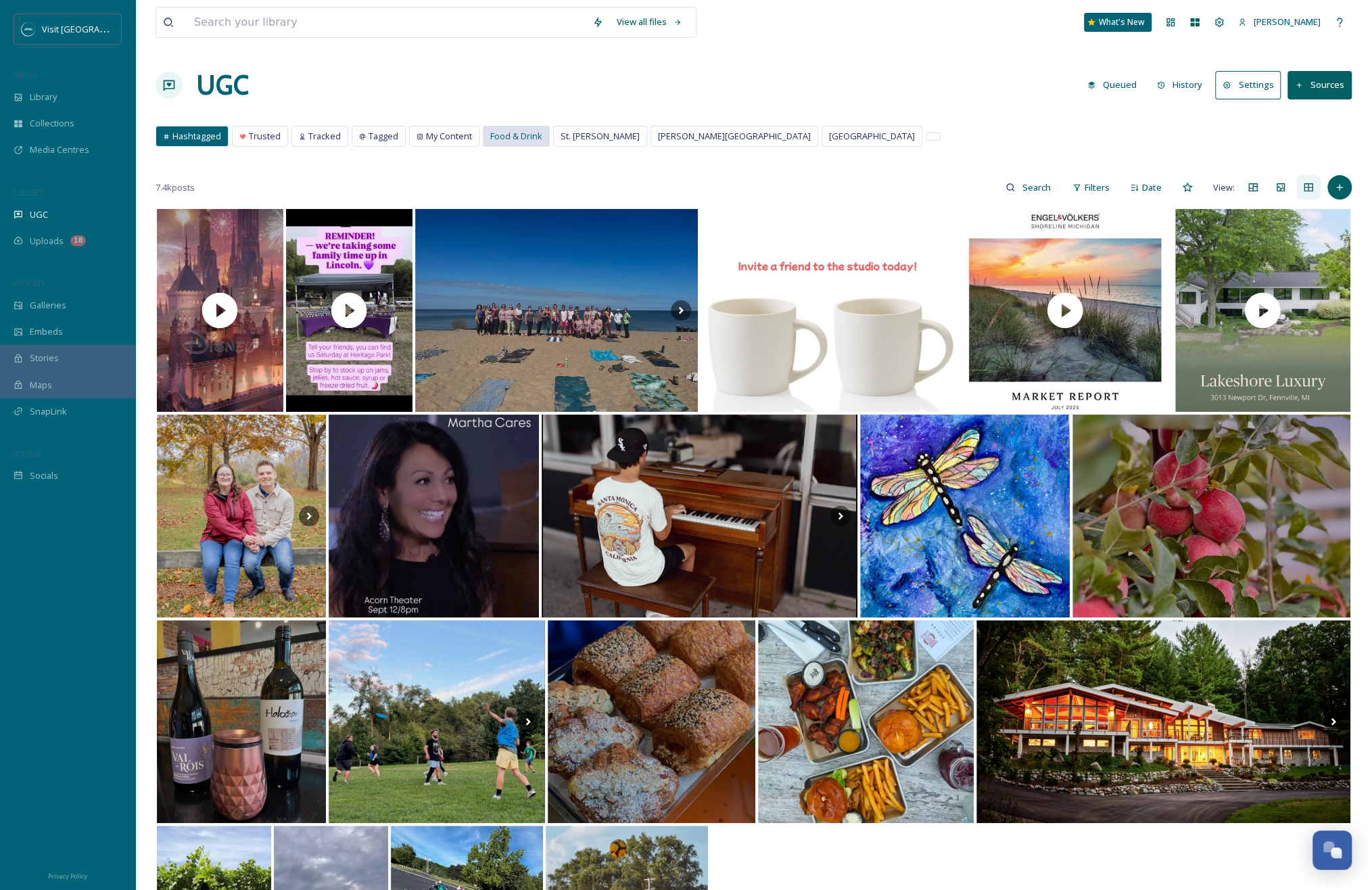
click at [538, 143] on div "Food & Drink" at bounding box center [516, 136] width 66 height 19
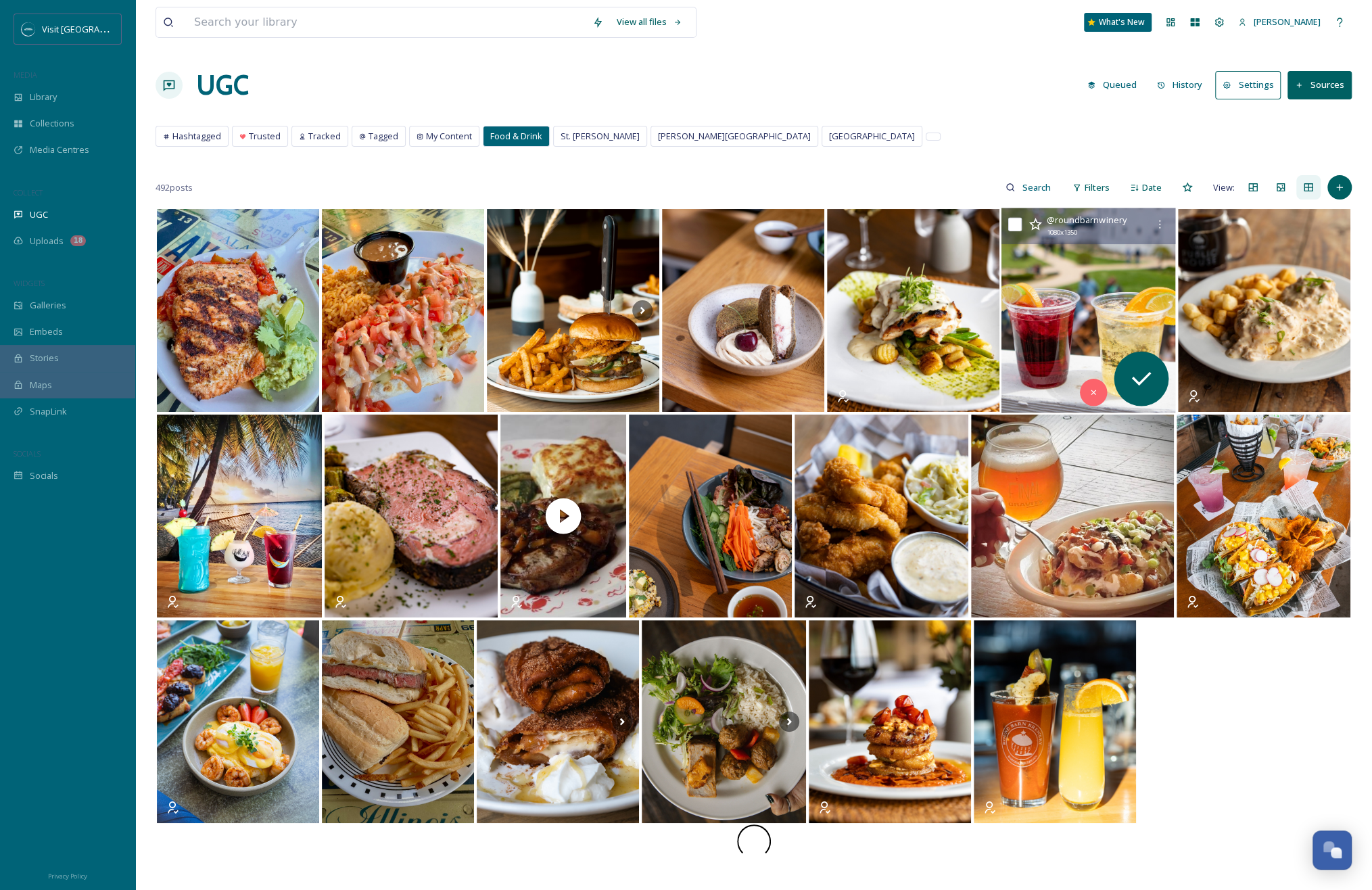
click at [975, 331] on img at bounding box center [1088, 310] width 174 height 205
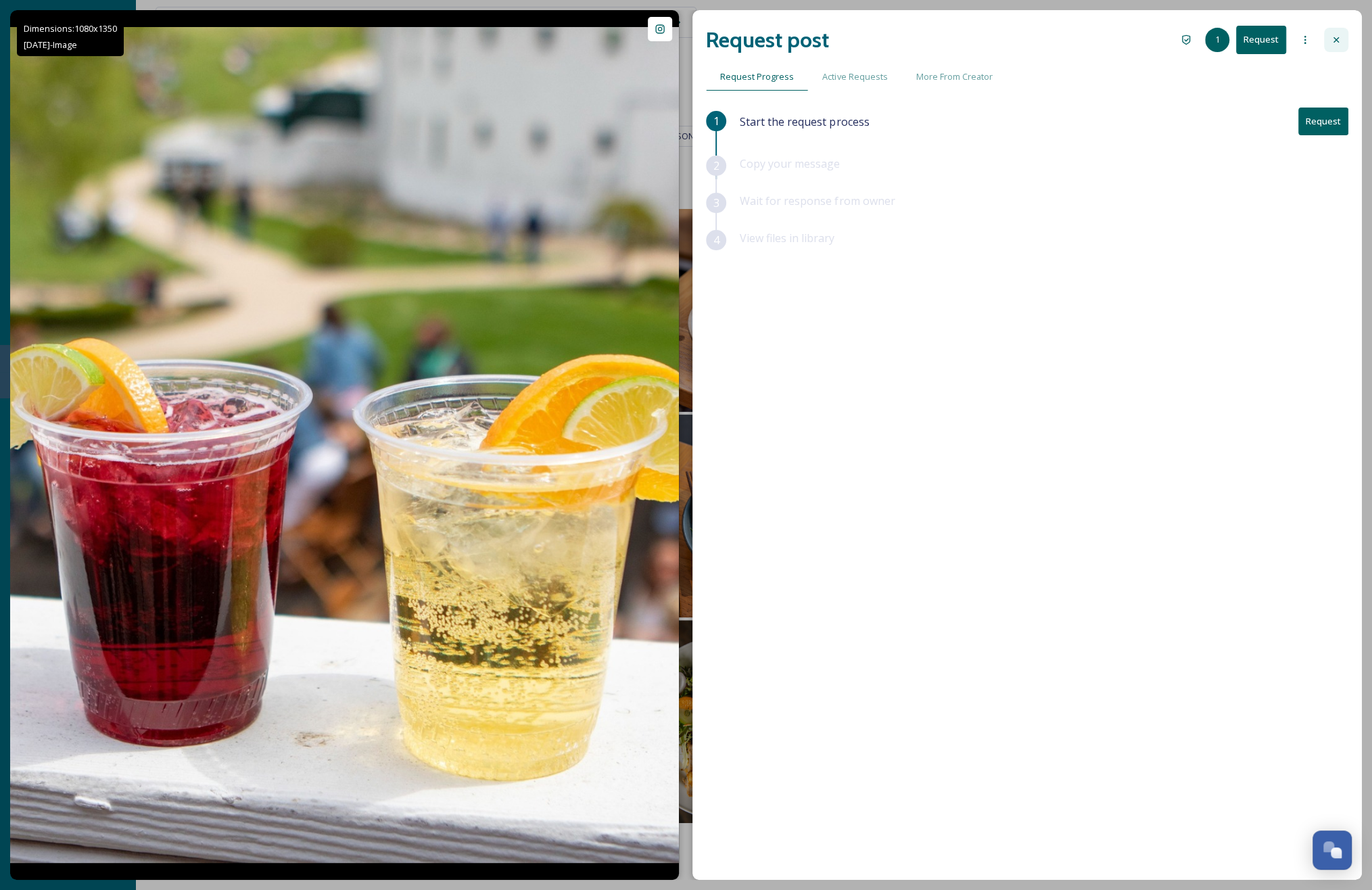
click at [975, 41] on div at bounding box center [1336, 40] width 24 height 24
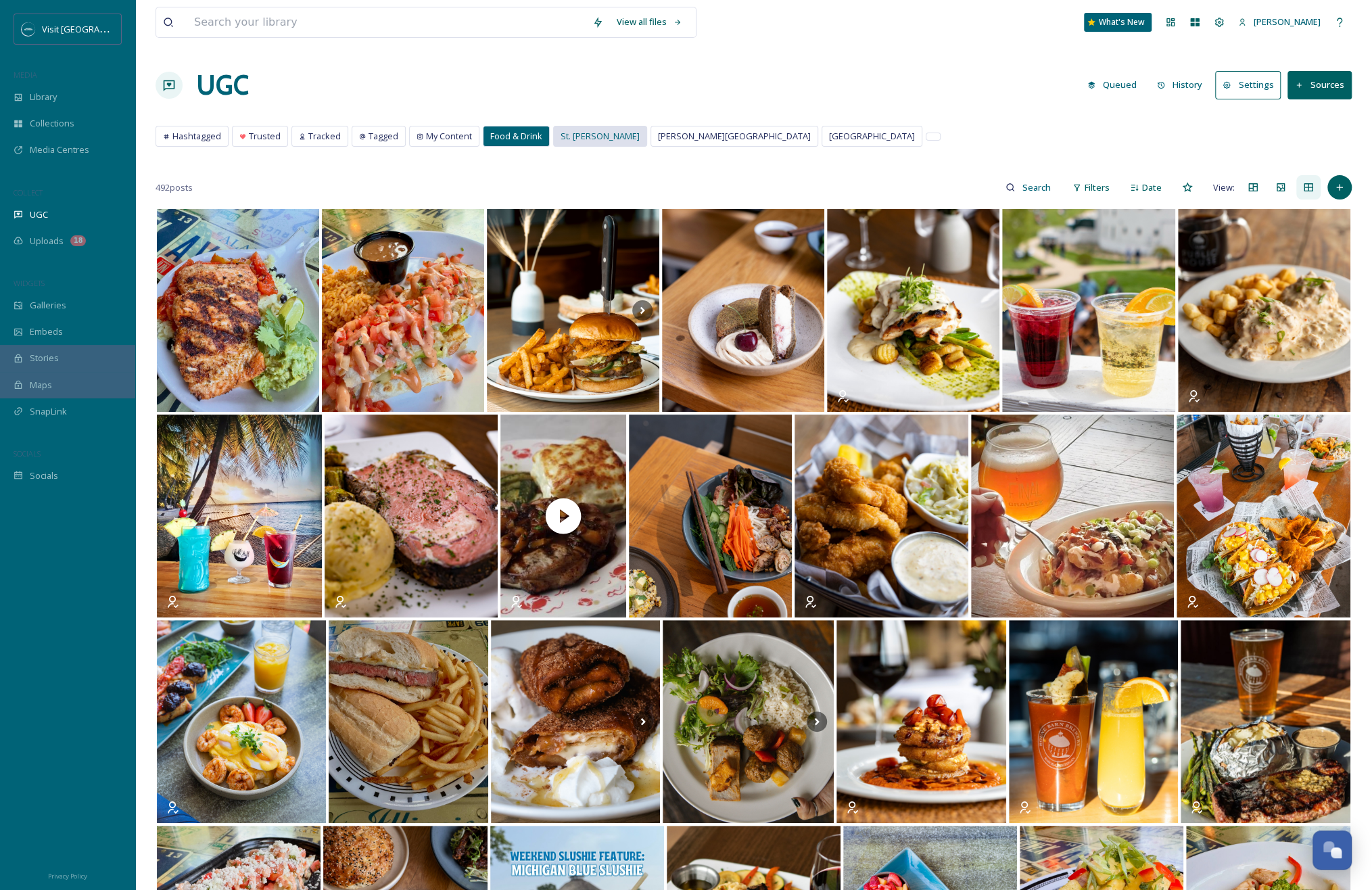
click at [562, 133] on span "St. [PERSON_NAME]" at bounding box center [600, 136] width 79 height 13
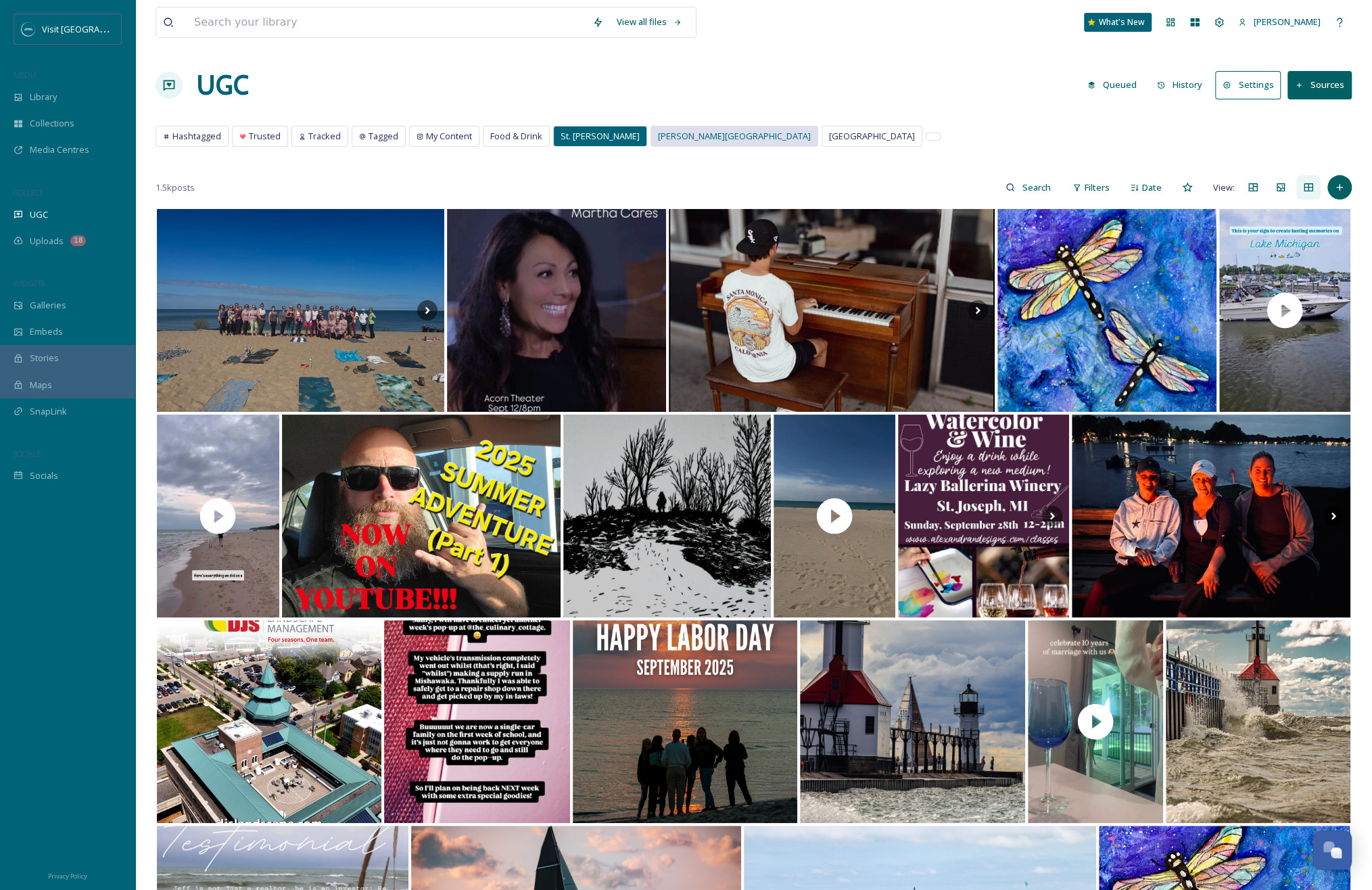
click at [658, 138] on span "[PERSON_NAME][GEOGRAPHIC_DATA]" at bounding box center [734, 136] width 153 height 13
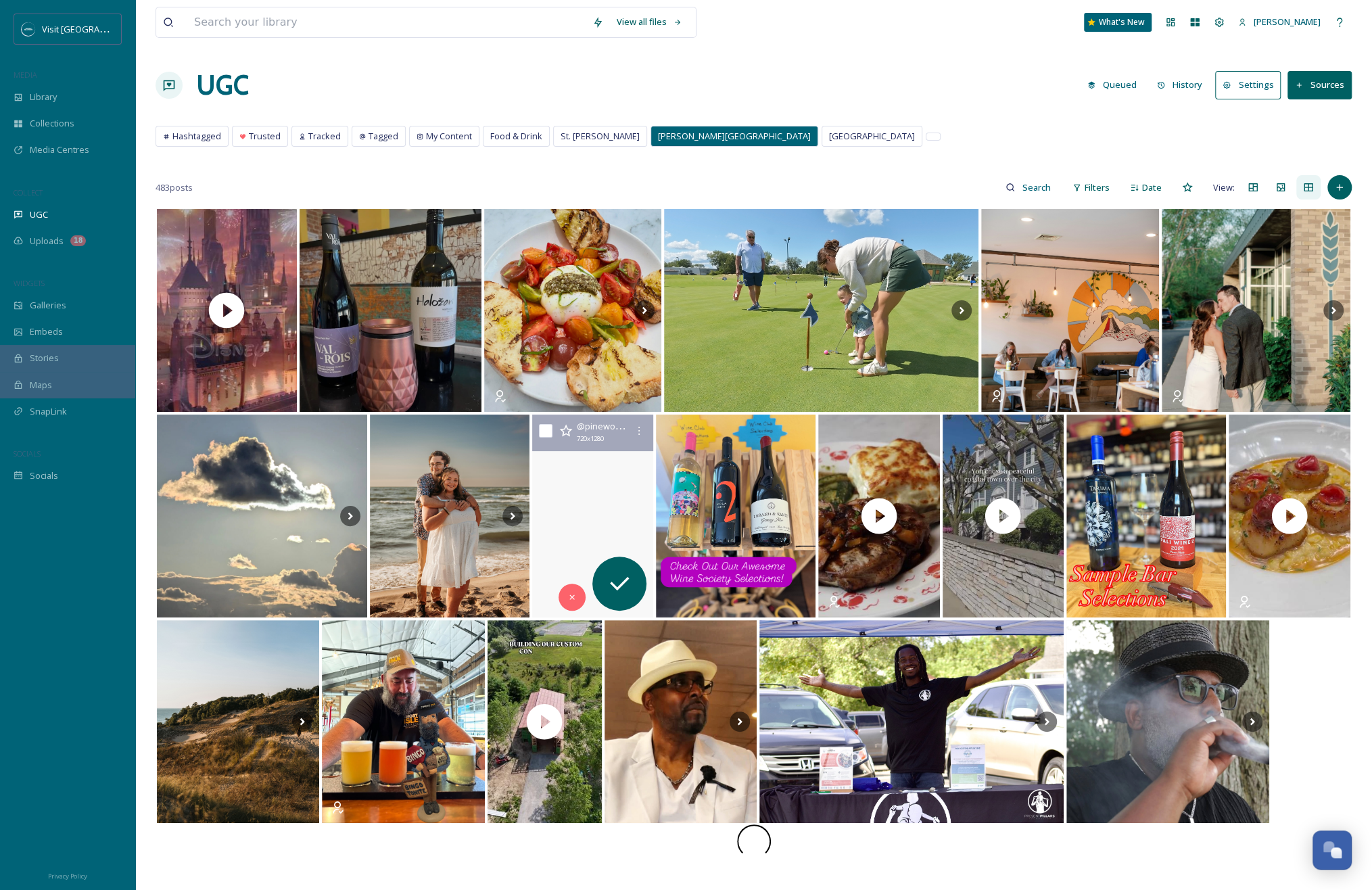
scroll to position [207, 0]
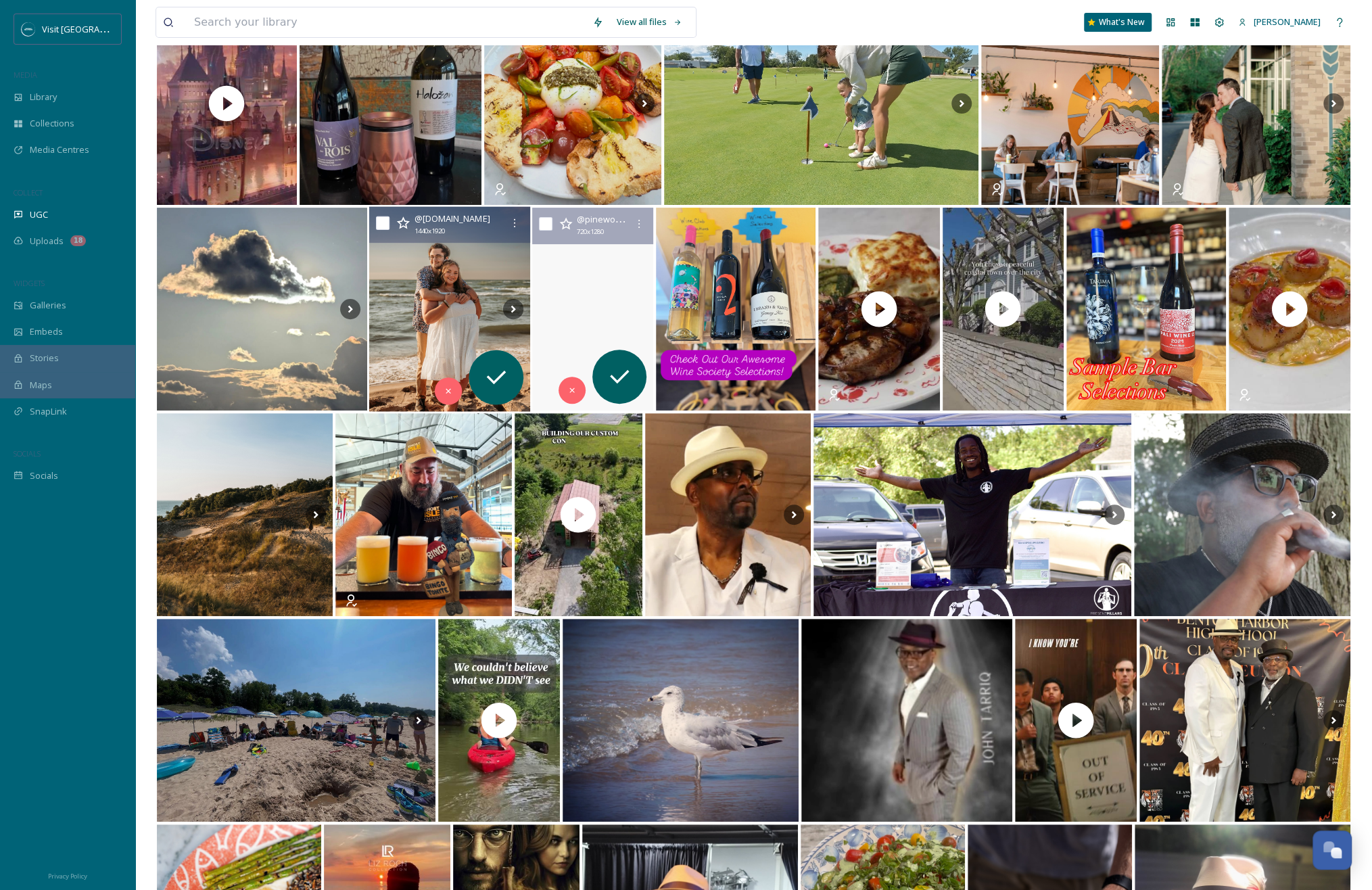
click at [471, 266] on img at bounding box center [450, 309] width 161 height 205
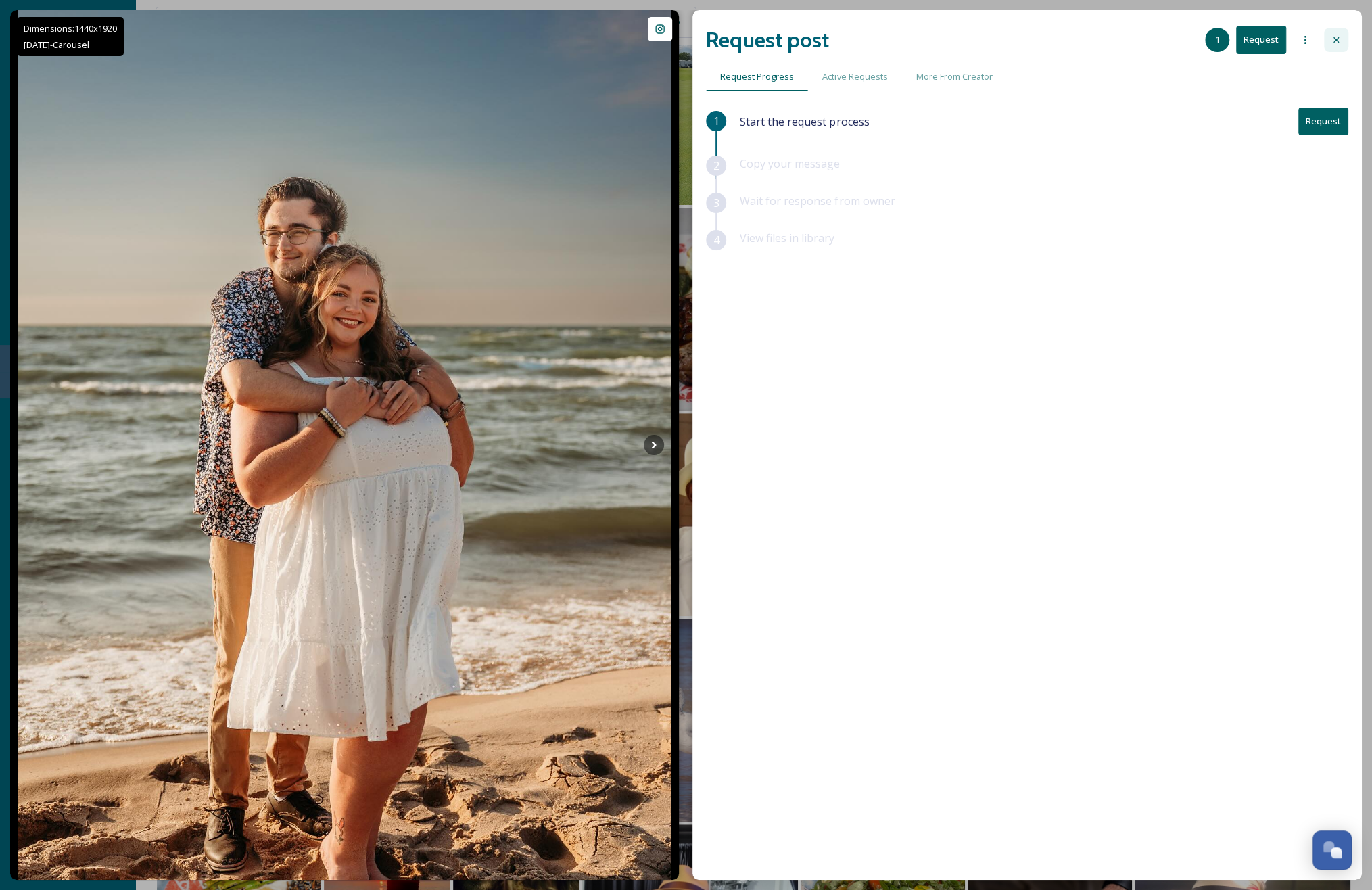
click at [975, 47] on div at bounding box center [1336, 40] width 24 height 24
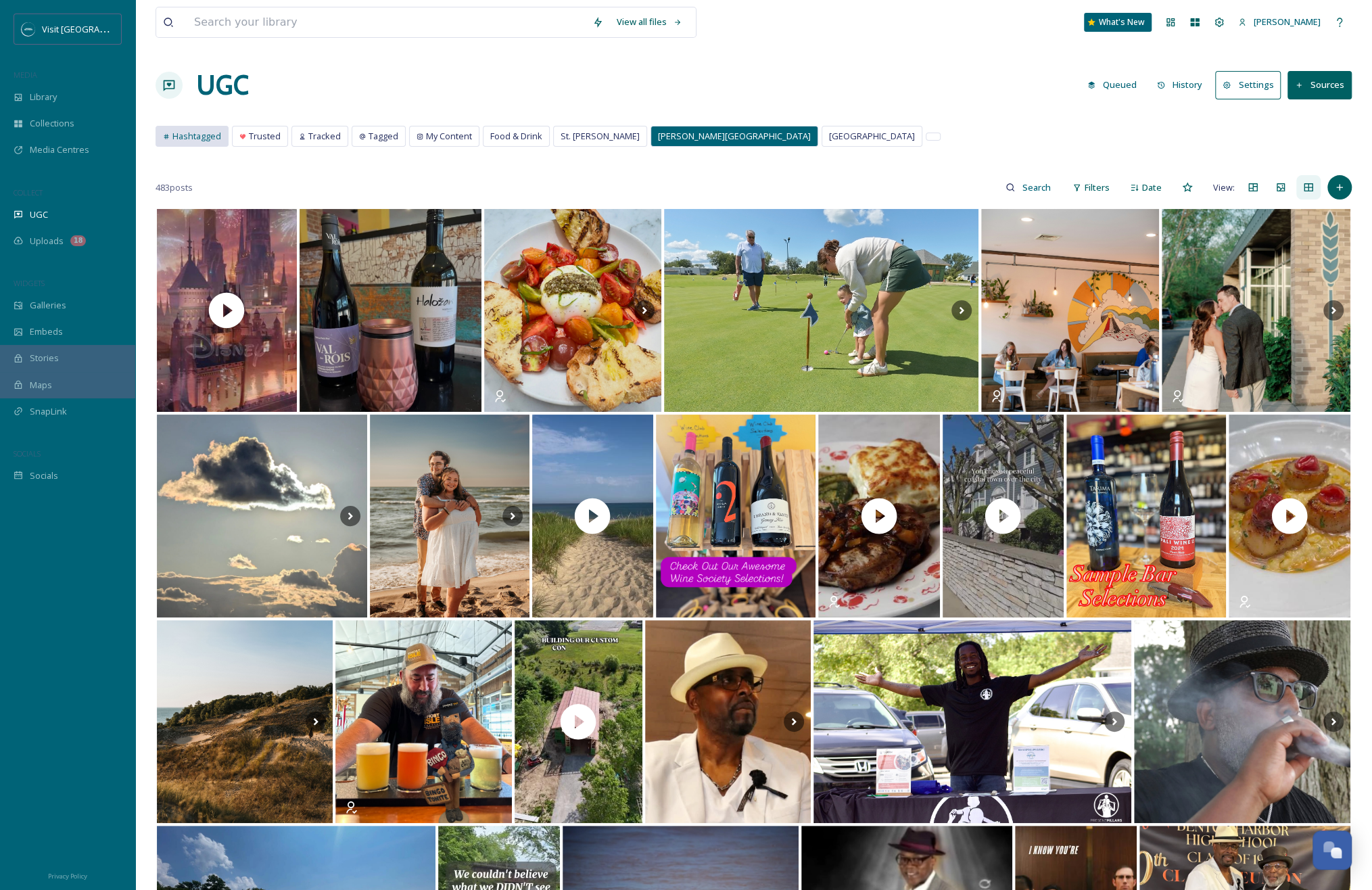
click at [202, 141] on span "Hashtagged" at bounding box center [197, 136] width 49 height 13
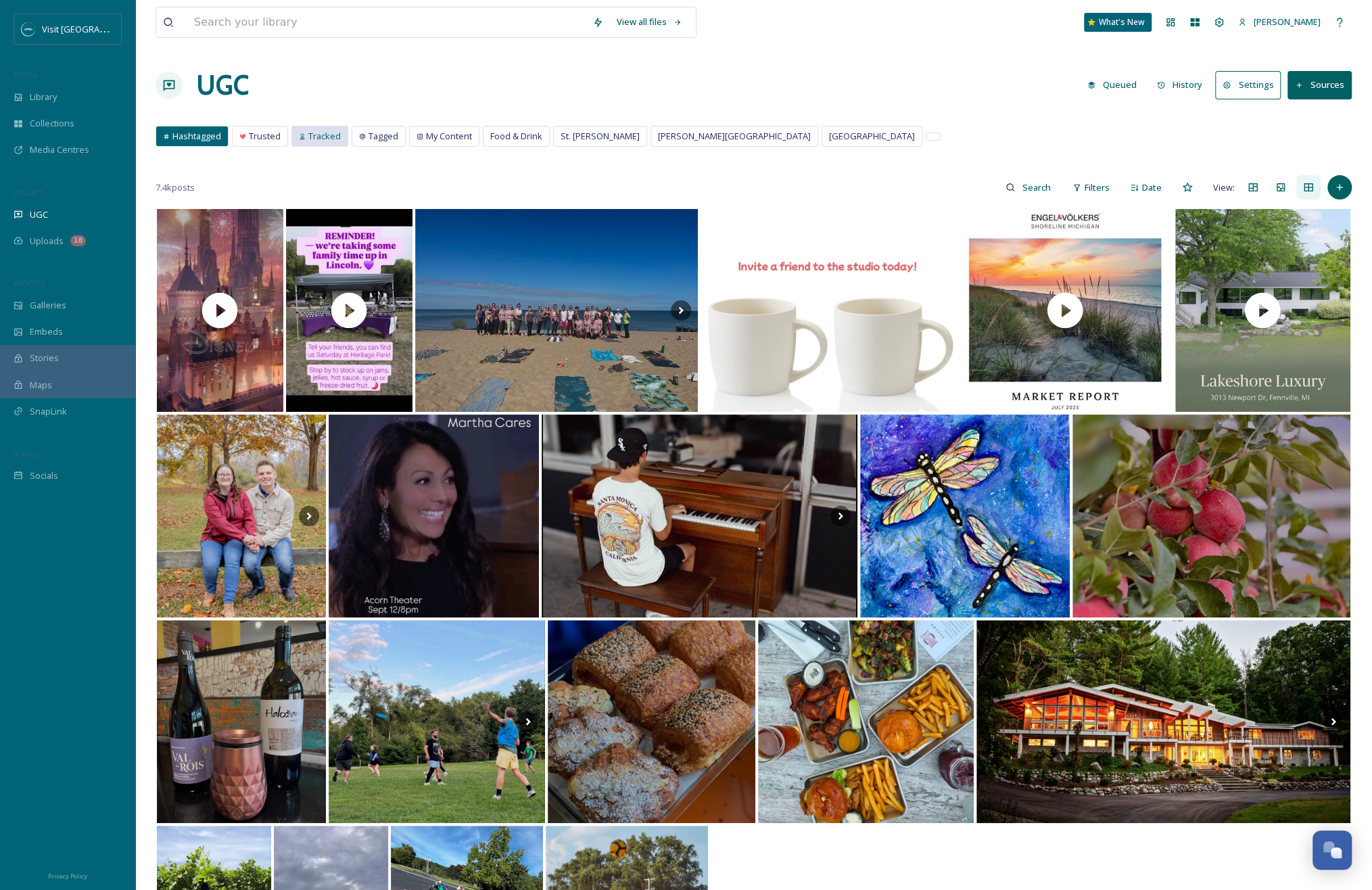
click at [325, 132] on span "Tracked" at bounding box center [324, 136] width 32 height 13
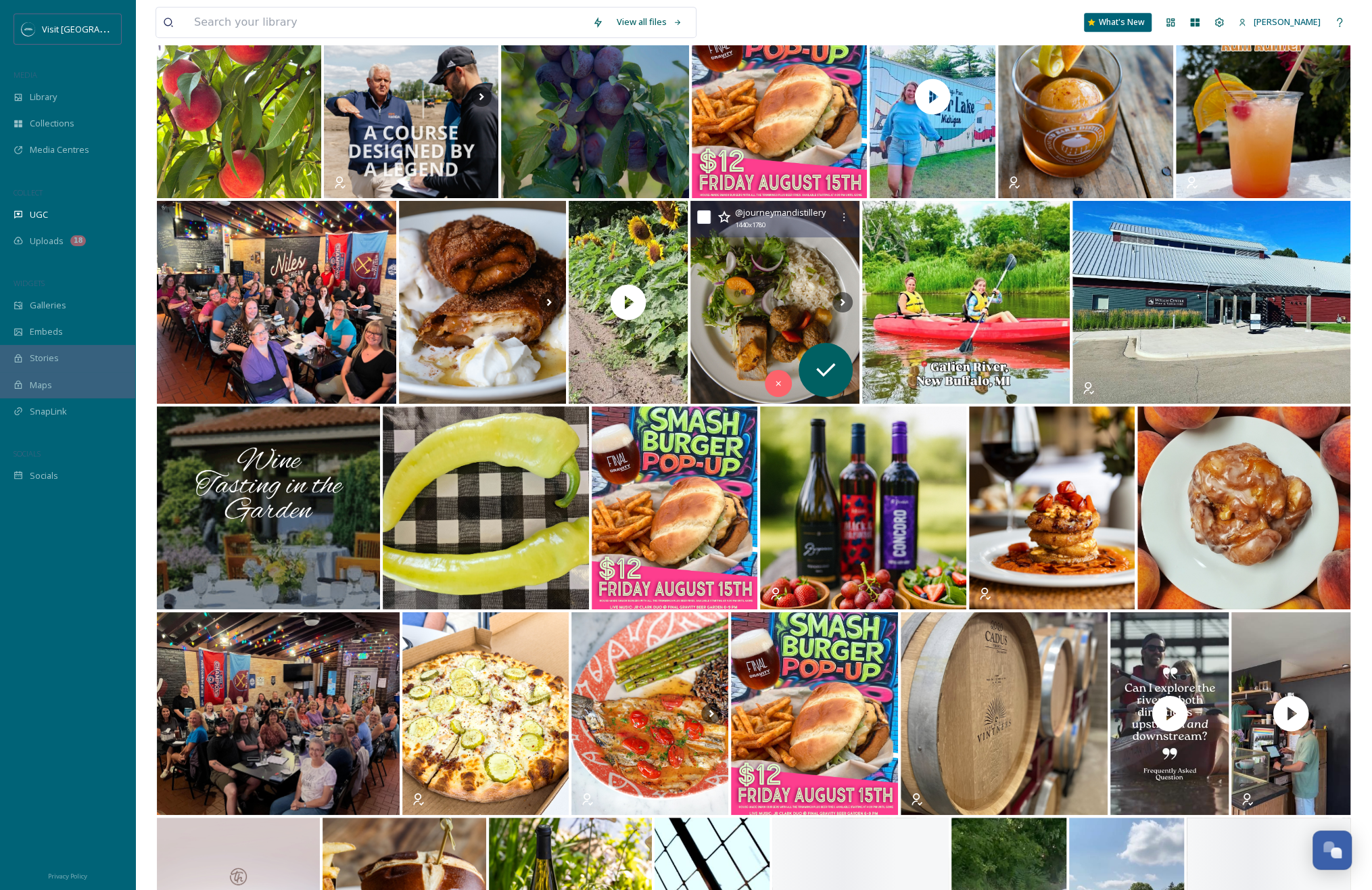
scroll to position [5010, 0]
